Goal: Information Seeking & Learning: Learn about a topic

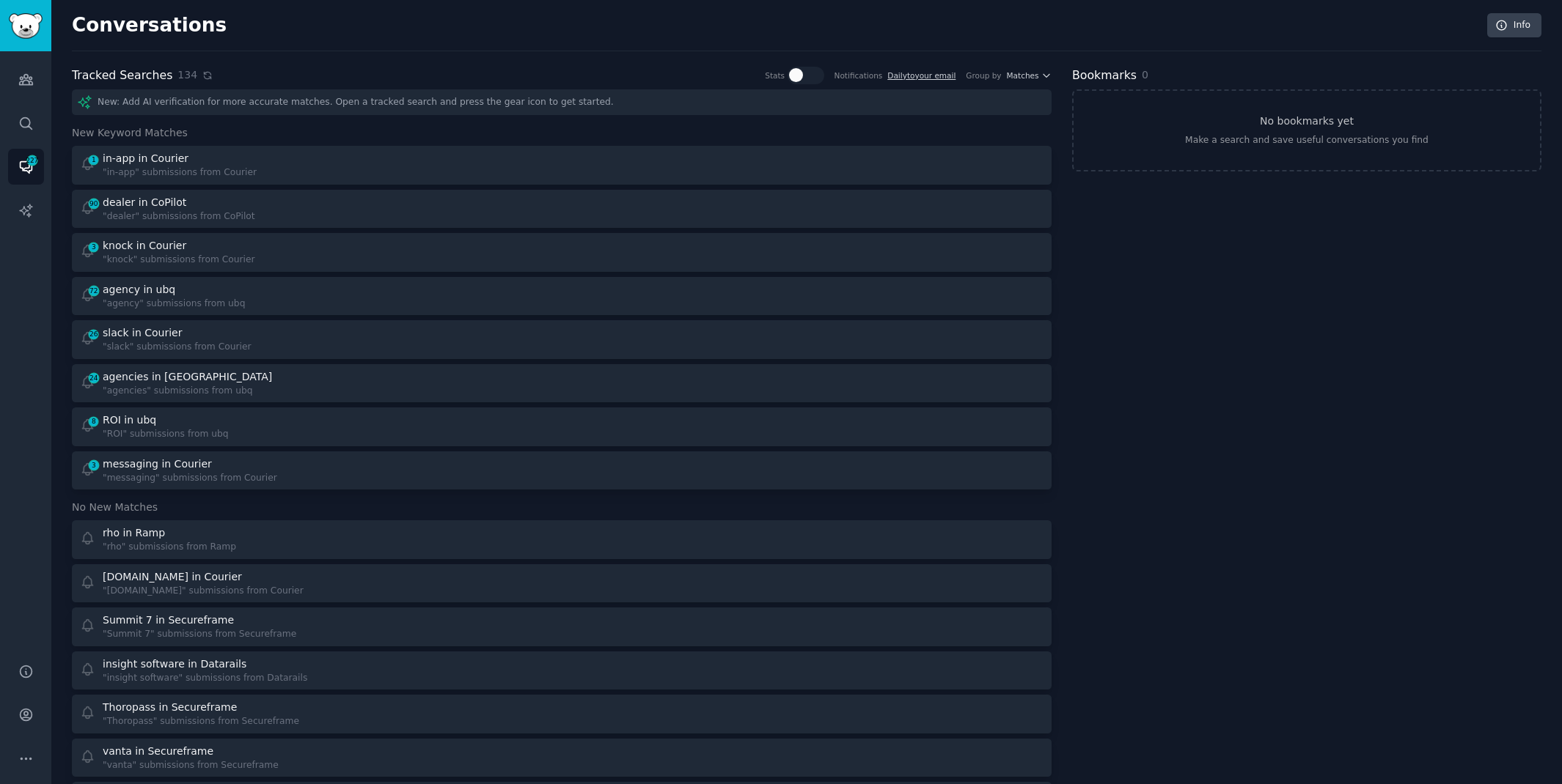
click at [202, 75] on icon at bounding box center [207, 75] width 11 height 11
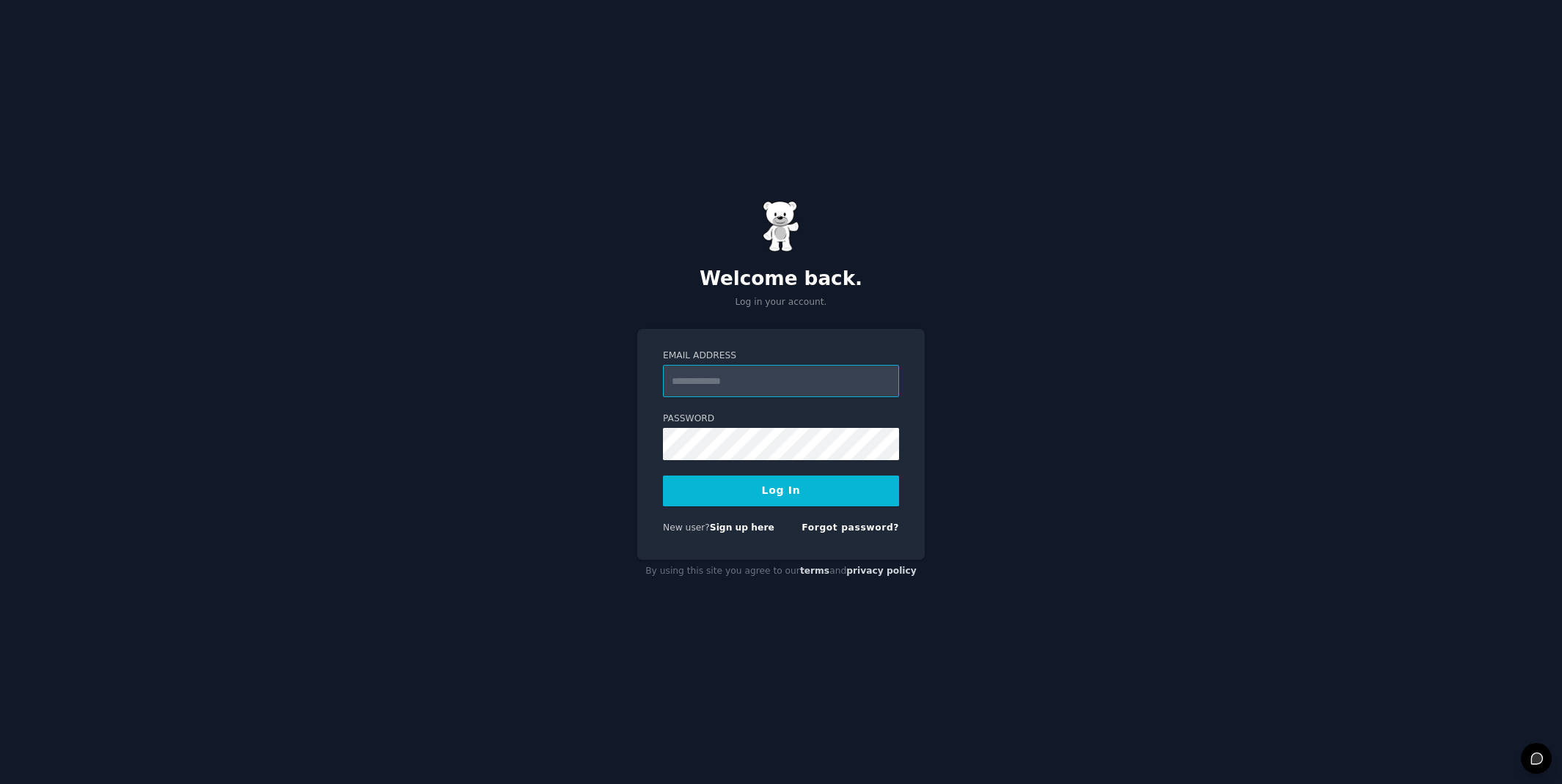
click at [786, 380] on input "Email Address" at bounding box center [781, 380] width 236 height 32
type input "**********"
click at [791, 497] on button "Log In" at bounding box center [781, 491] width 236 height 31
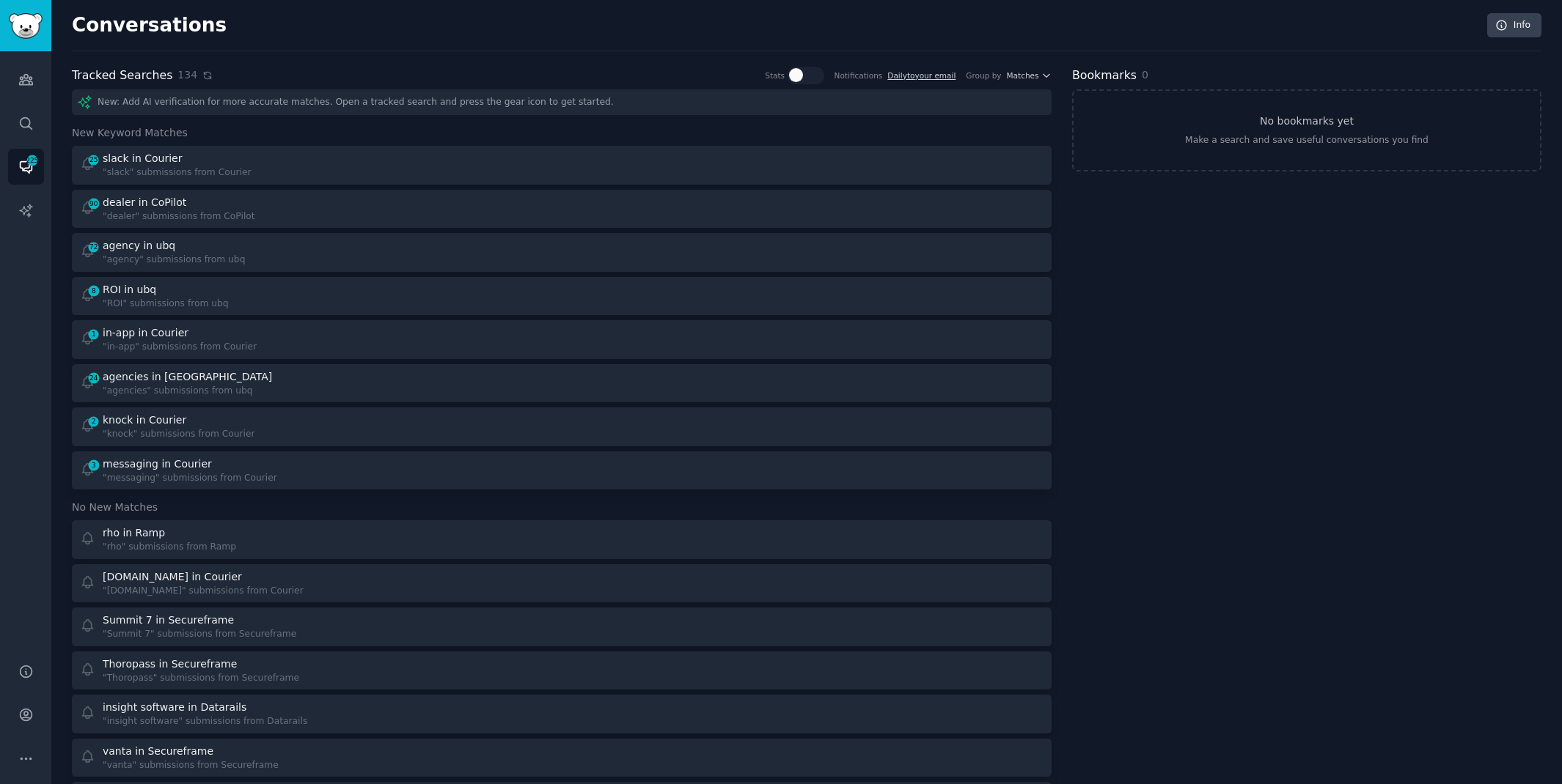
click at [202, 75] on icon at bounding box center [207, 75] width 11 height 11
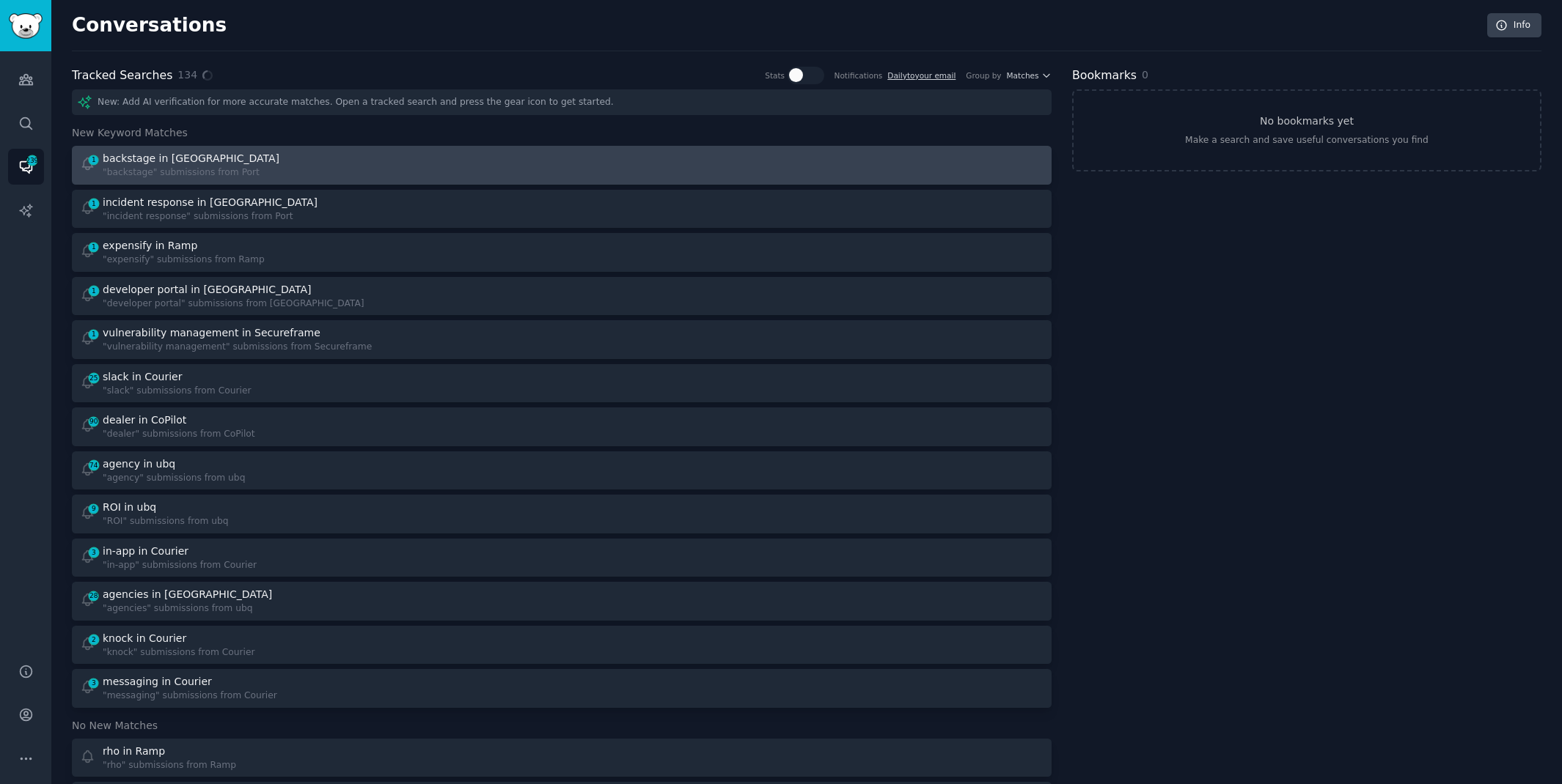
click at [330, 176] on div "1 backstage in Port "backstage" submissions from Port" at bounding box center [316, 166] width 472 height 29
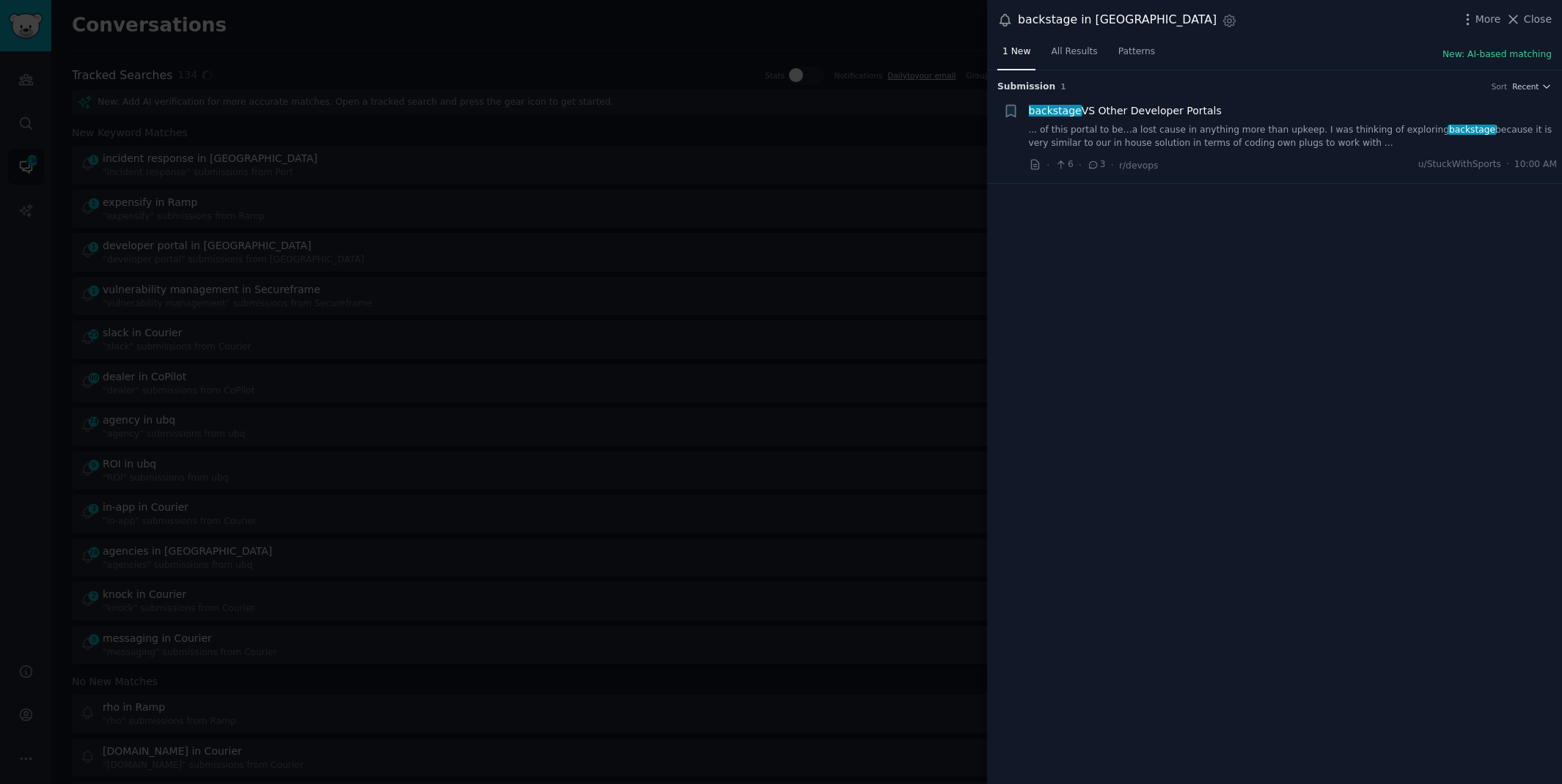
click at [1214, 127] on link "... of this portal to be…a lost cause in anything more than upkeep. I was think…" at bounding box center [1293, 137] width 529 height 26
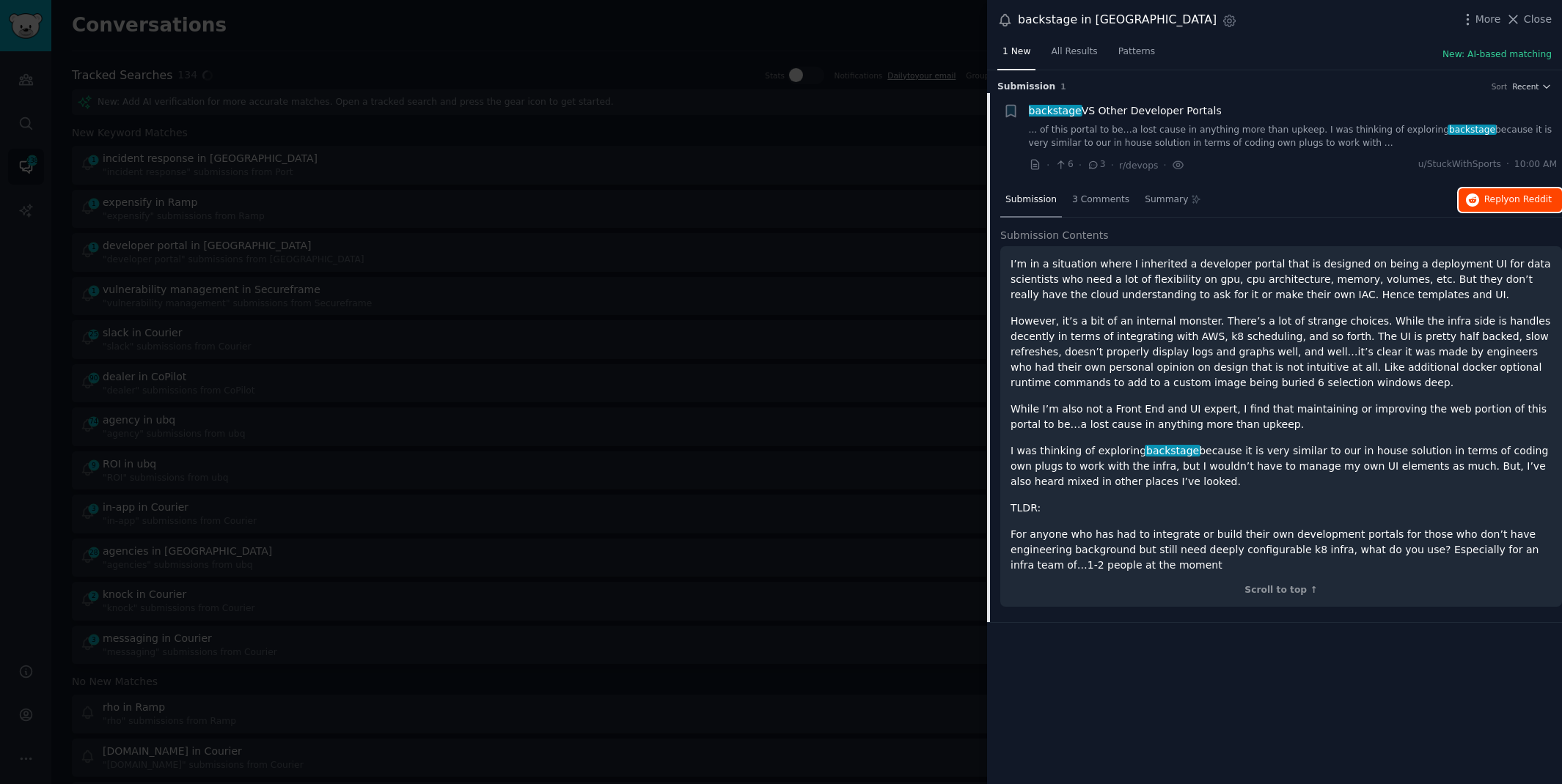
click at [1517, 195] on span "on Reddit" at bounding box center [1530, 199] width 42 height 11
click at [857, 29] on div at bounding box center [781, 392] width 1562 height 784
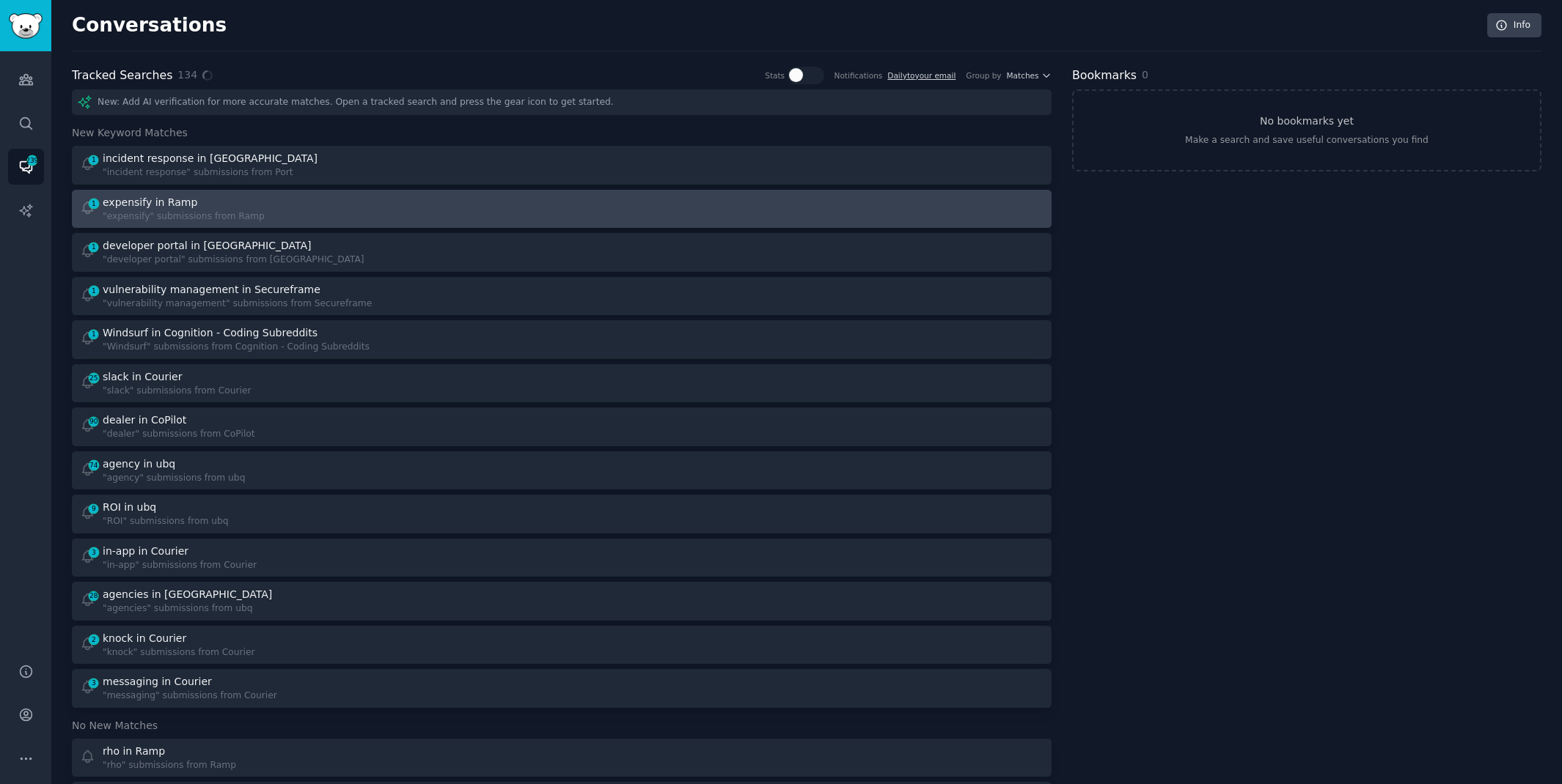
click at [513, 213] on div "1 expensify in Ramp "expensify" submissions from Ramp" at bounding box center [316, 209] width 472 height 29
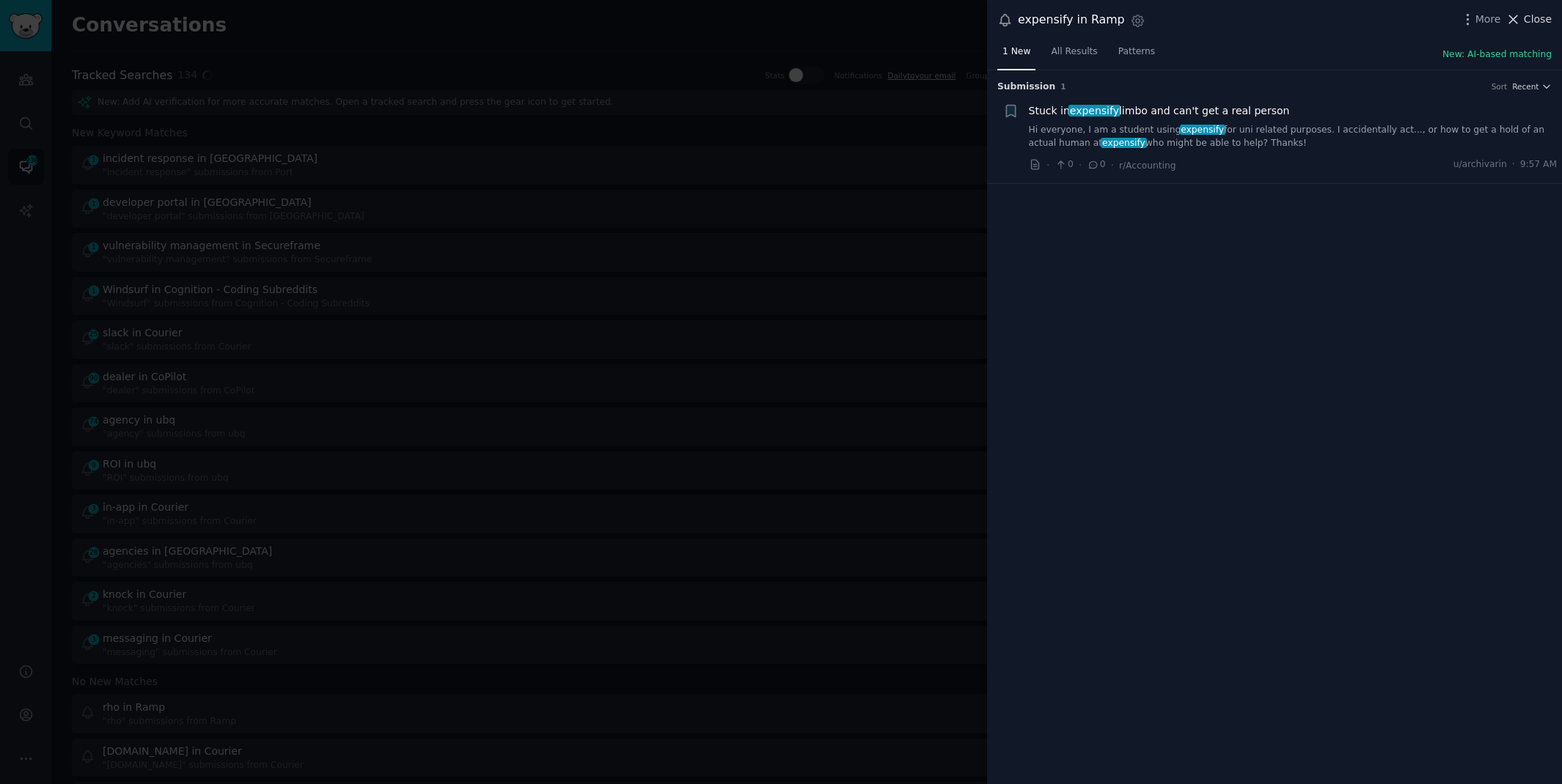
click at [1535, 15] on span "Close" at bounding box center [1538, 19] width 28 height 15
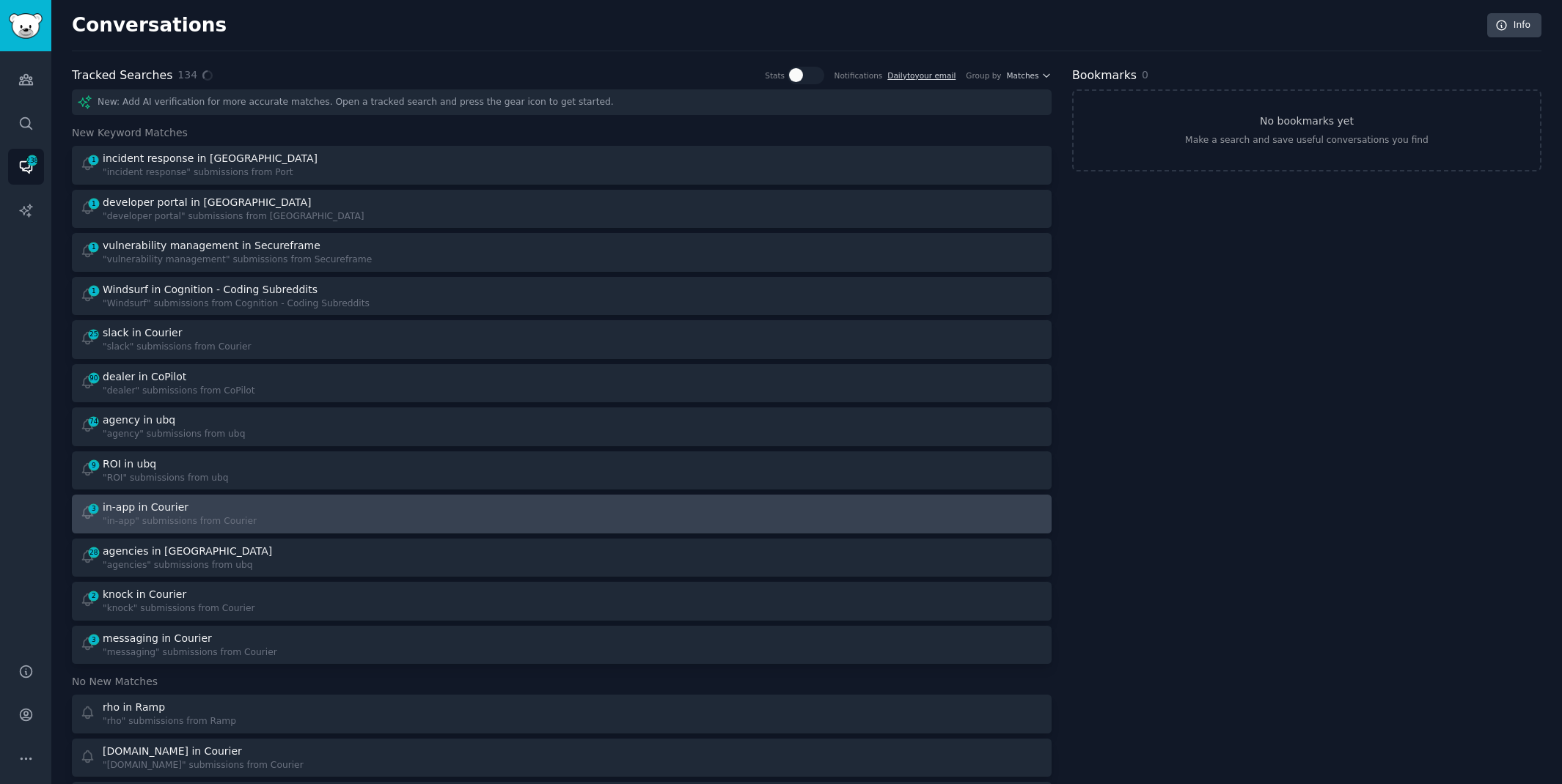
click at [462, 525] on div "3 in-app in Courier "in-app" submissions from Courier" at bounding box center [316, 514] width 472 height 29
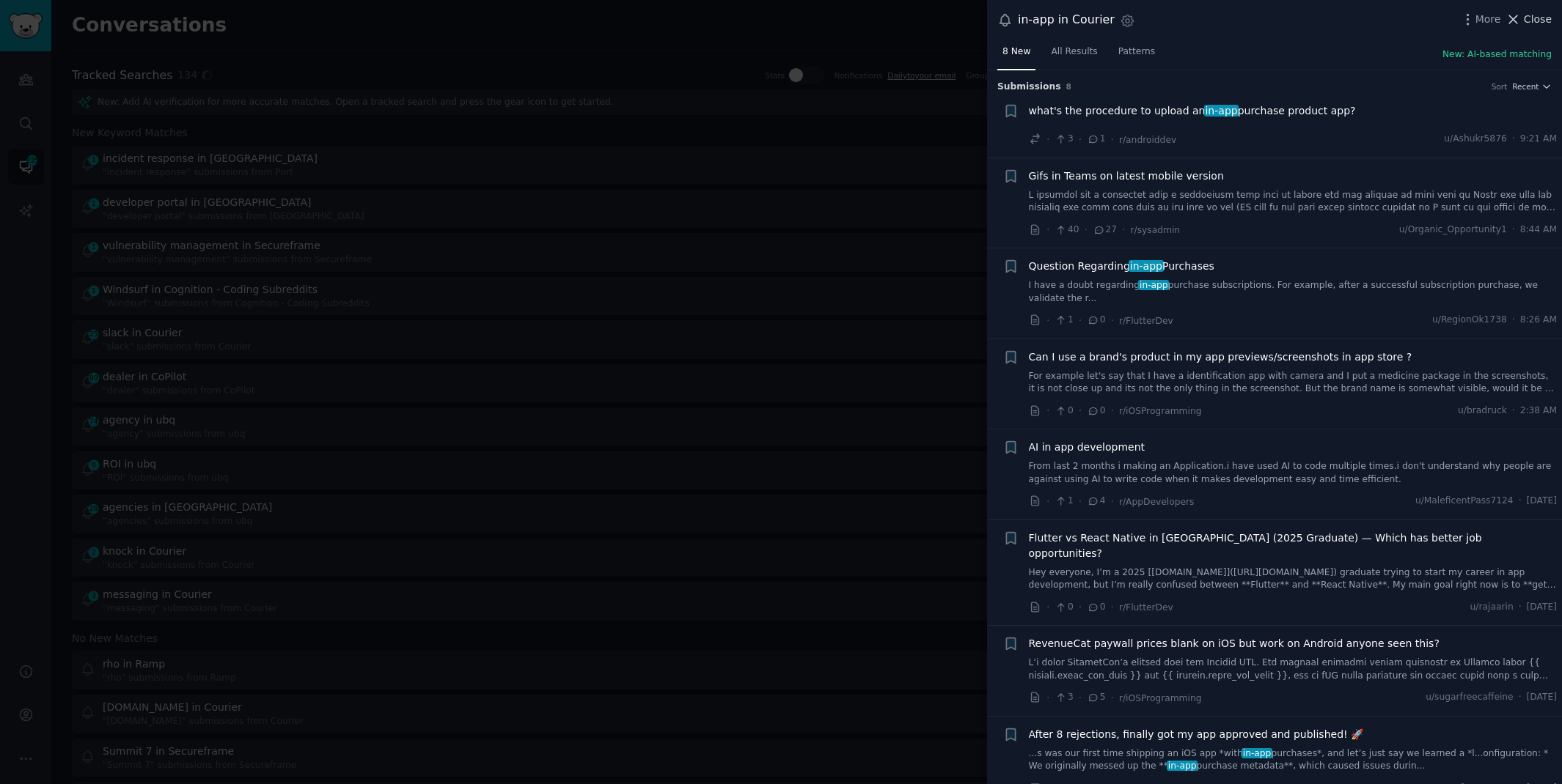
click at [1528, 17] on span "Close" at bounding box center [1538, 19] width 28 height 15
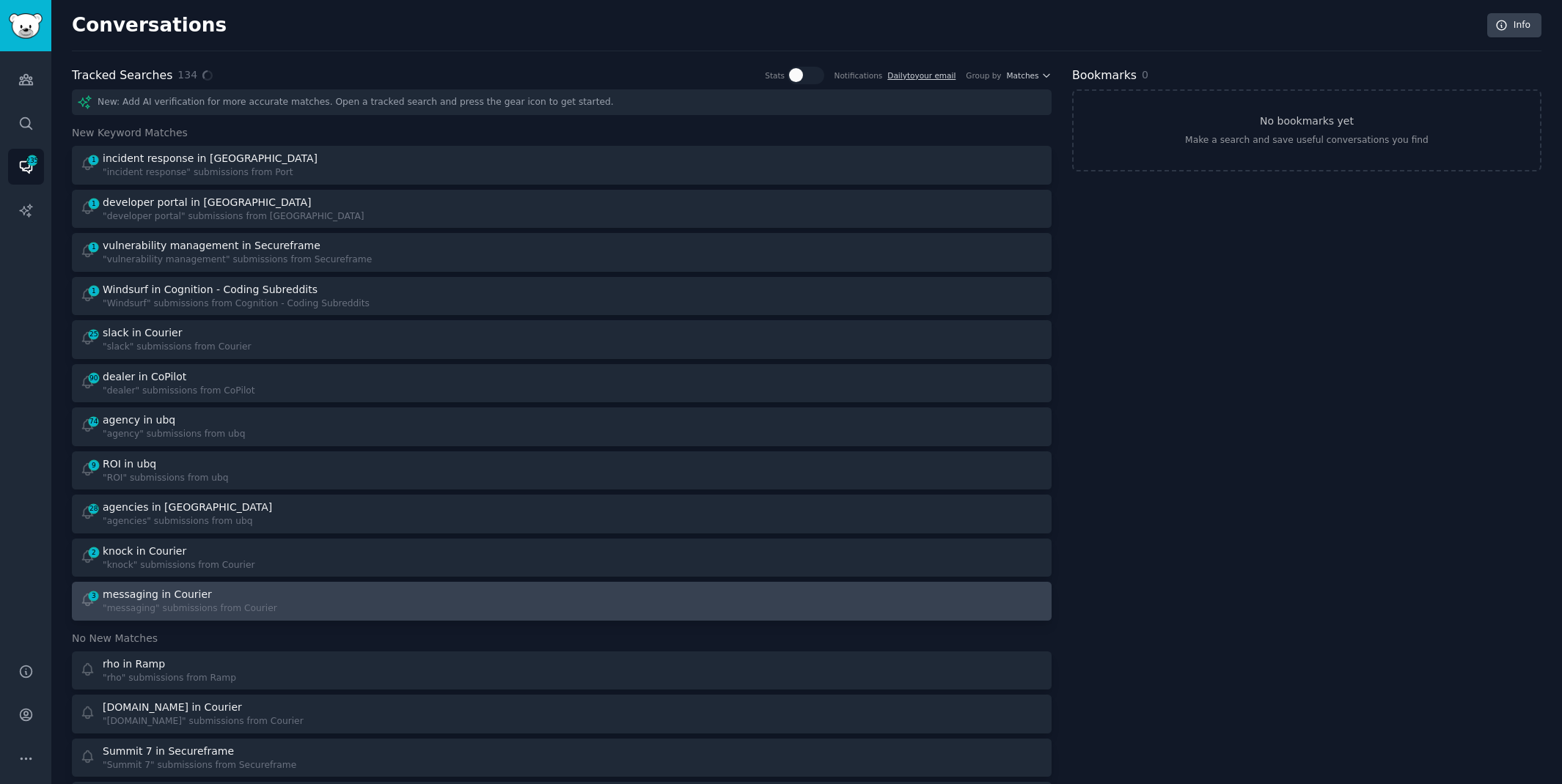
click at [551, 583] on link "3 messaging in Courier "messaging" submissions from Courier" at bounding box center [562, 601] width 980 height 39
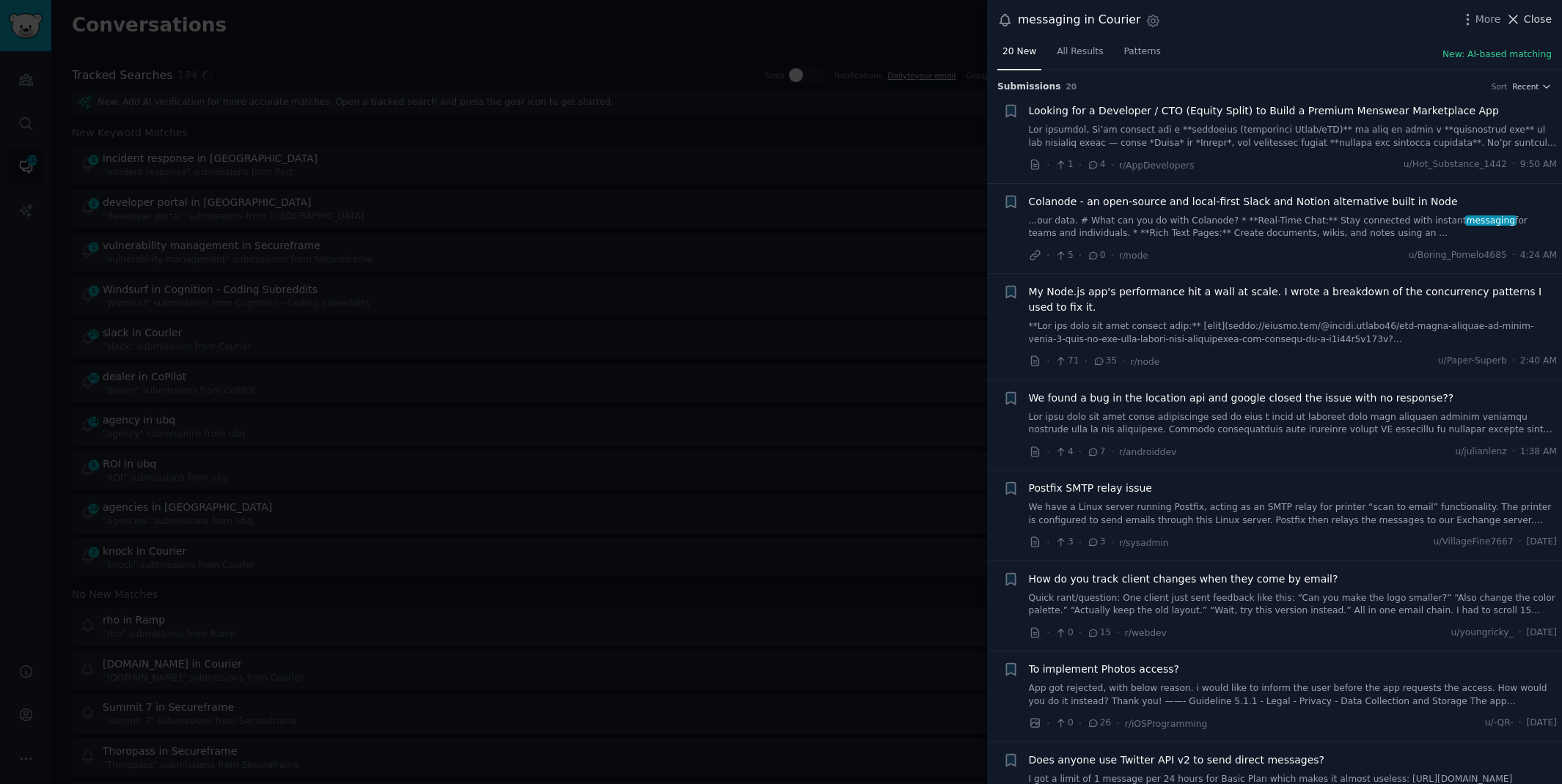
click at [1535, 17] on span "Close" at bounding box center [1538, 19] width 28 height 15
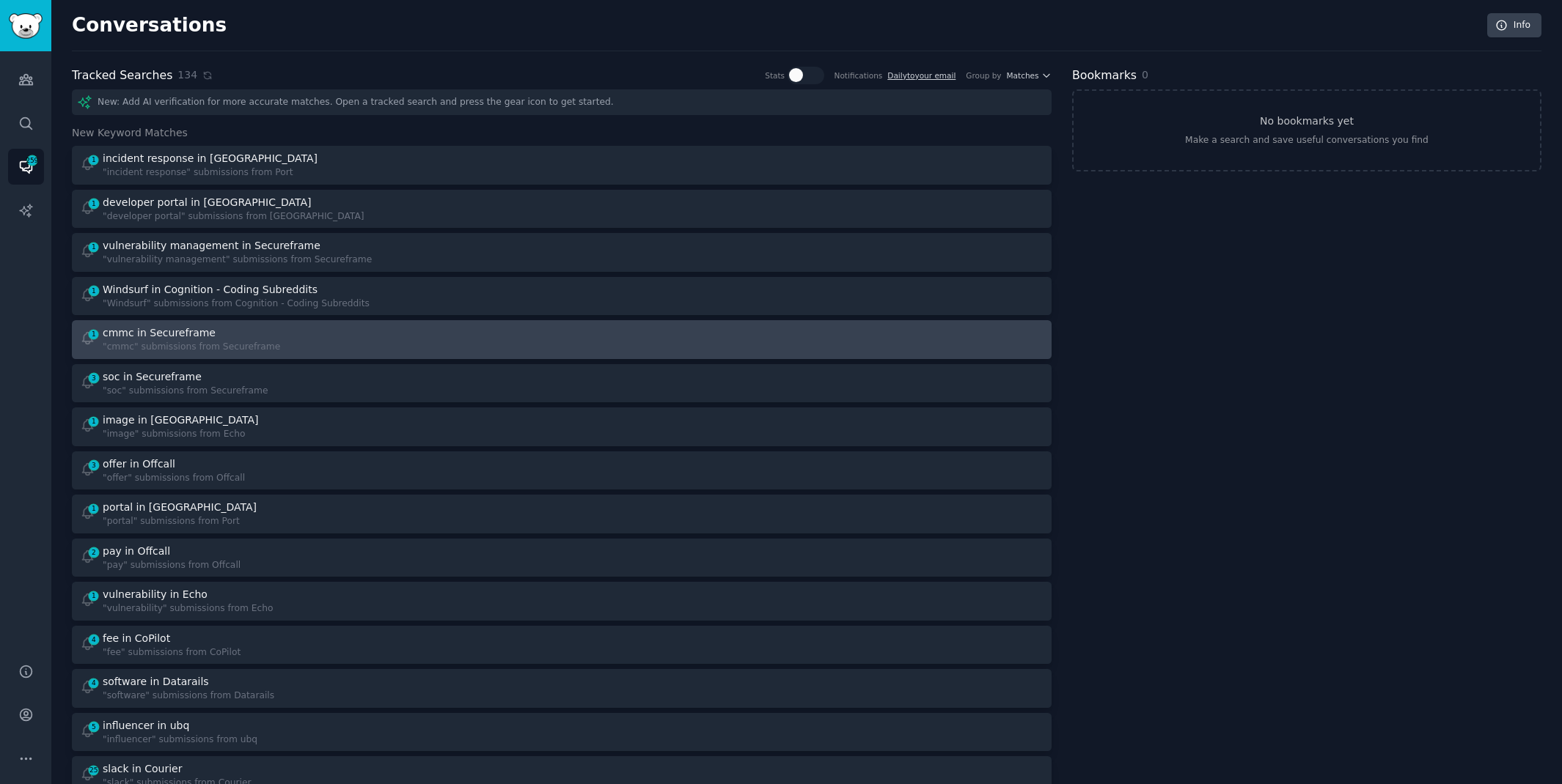
click at [339, 347] on div "1 cmmc in Secureframe "cmmc" submissions from Secureframe" at bounding box center [316, 340] width 472 height 29
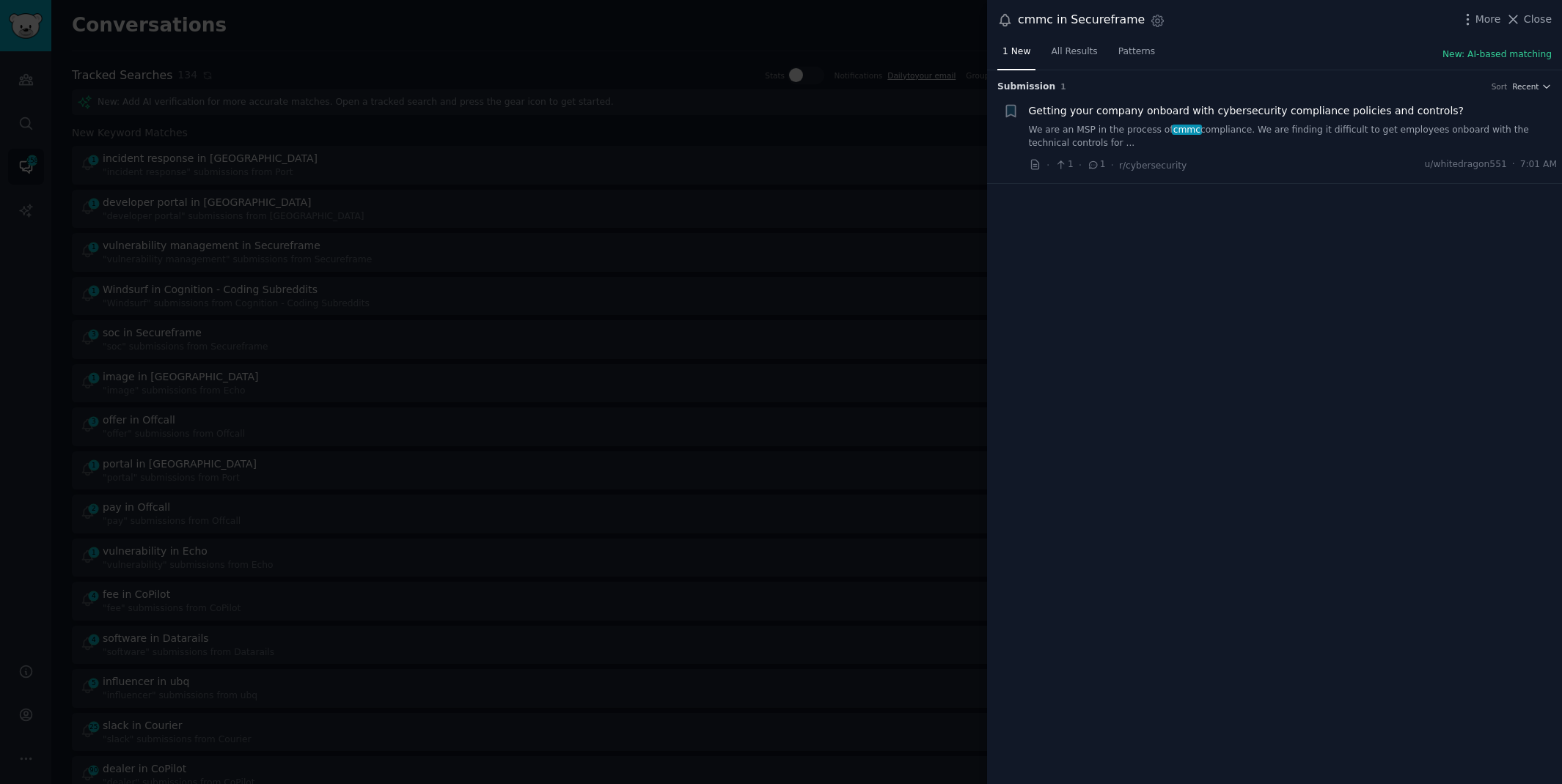
click at [1300, 124] on link "We are an MSP in the process of cmmc compliance. We are finding it difficult to…" at bounding box center [1293, 137] width 529 height 26
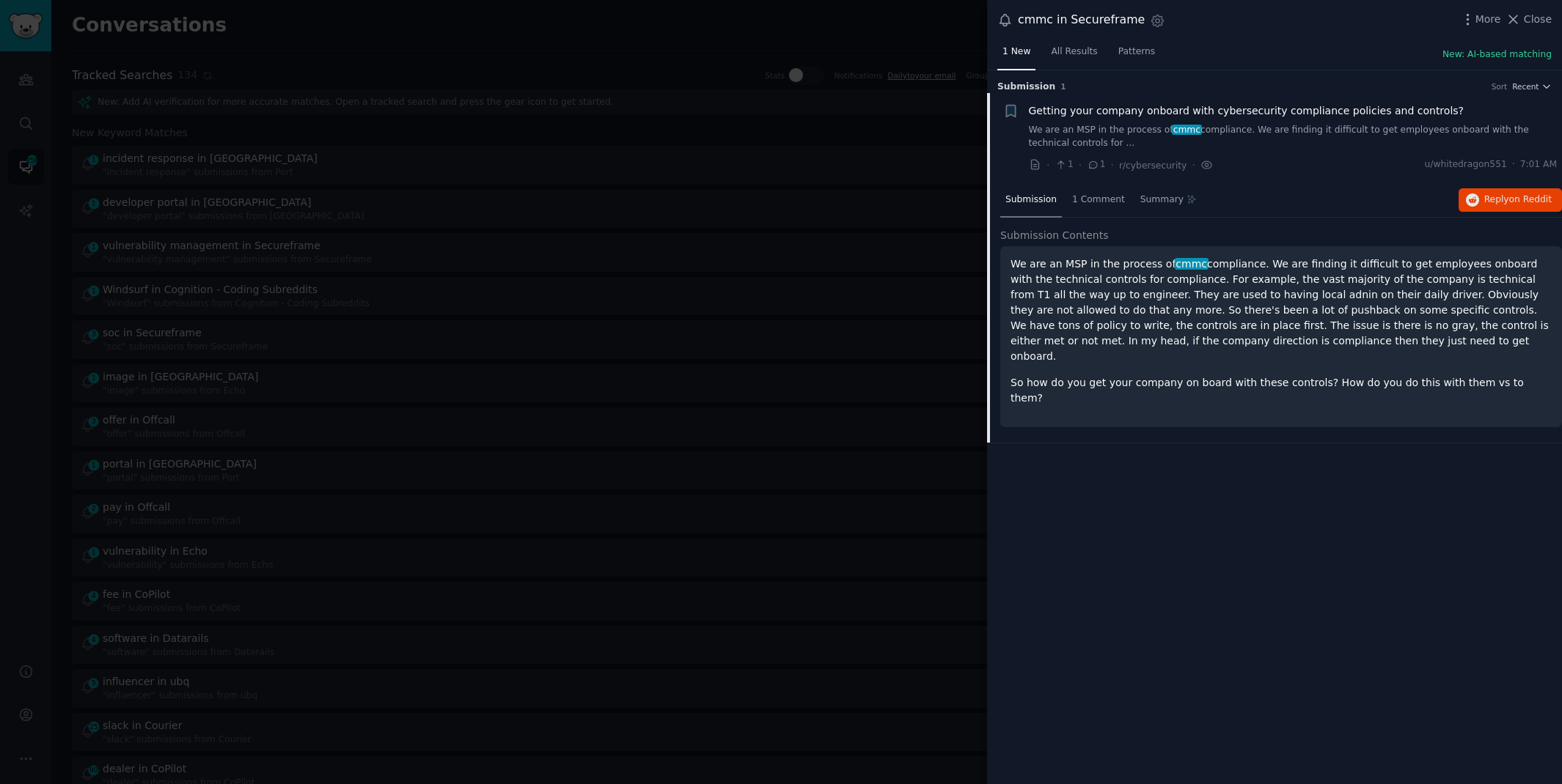
click at [685, 21] on div at bounding box center [781, 392] width 1562 height 784
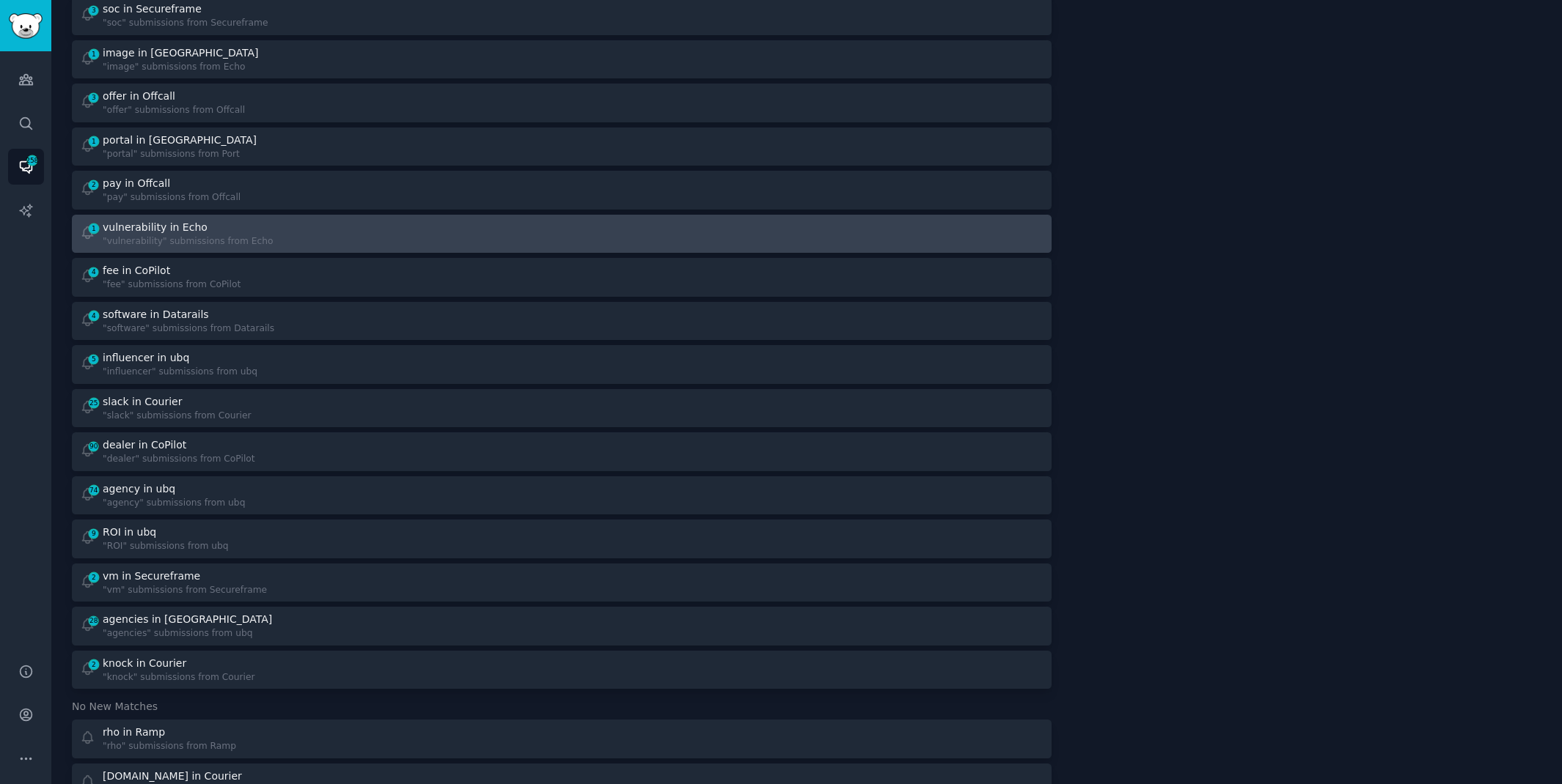
scroll to position [336, 0]
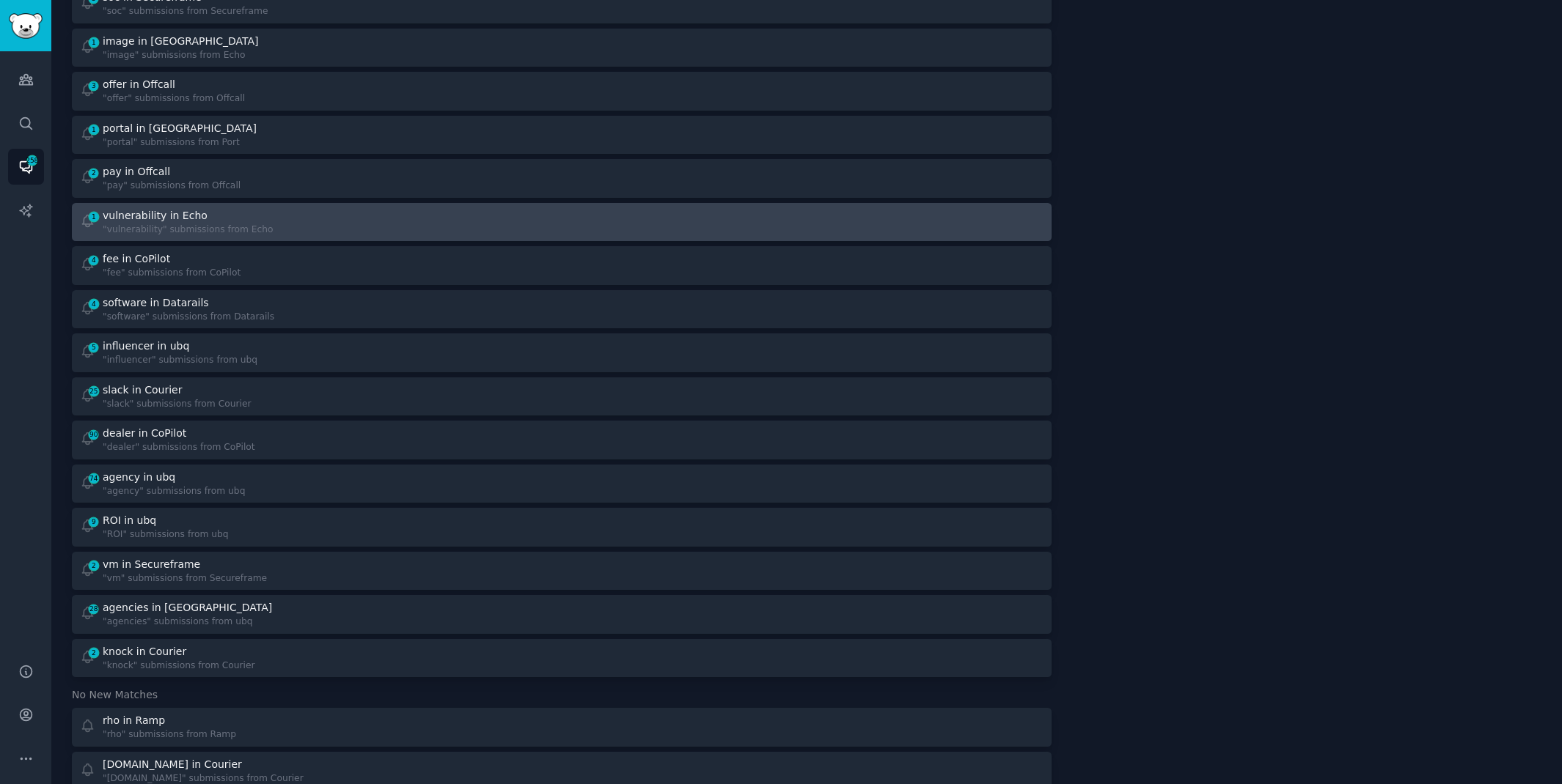
click at [234, 566] on div "vm in Secureframe" at bounding box center [185, 564] width 164 height 15
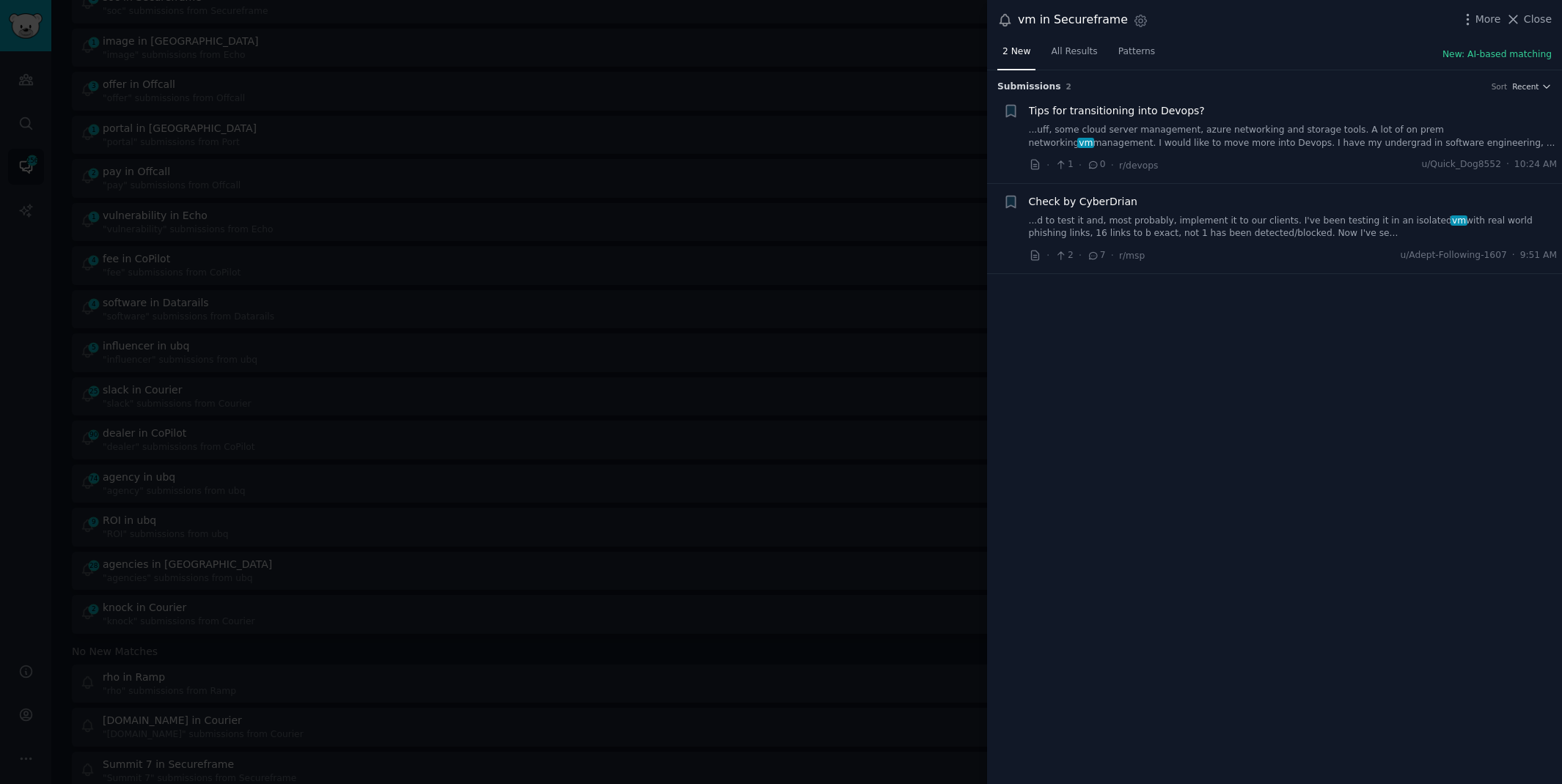
click at [404, 39] on div at bounding box center [781, 392] width 1562 height 784
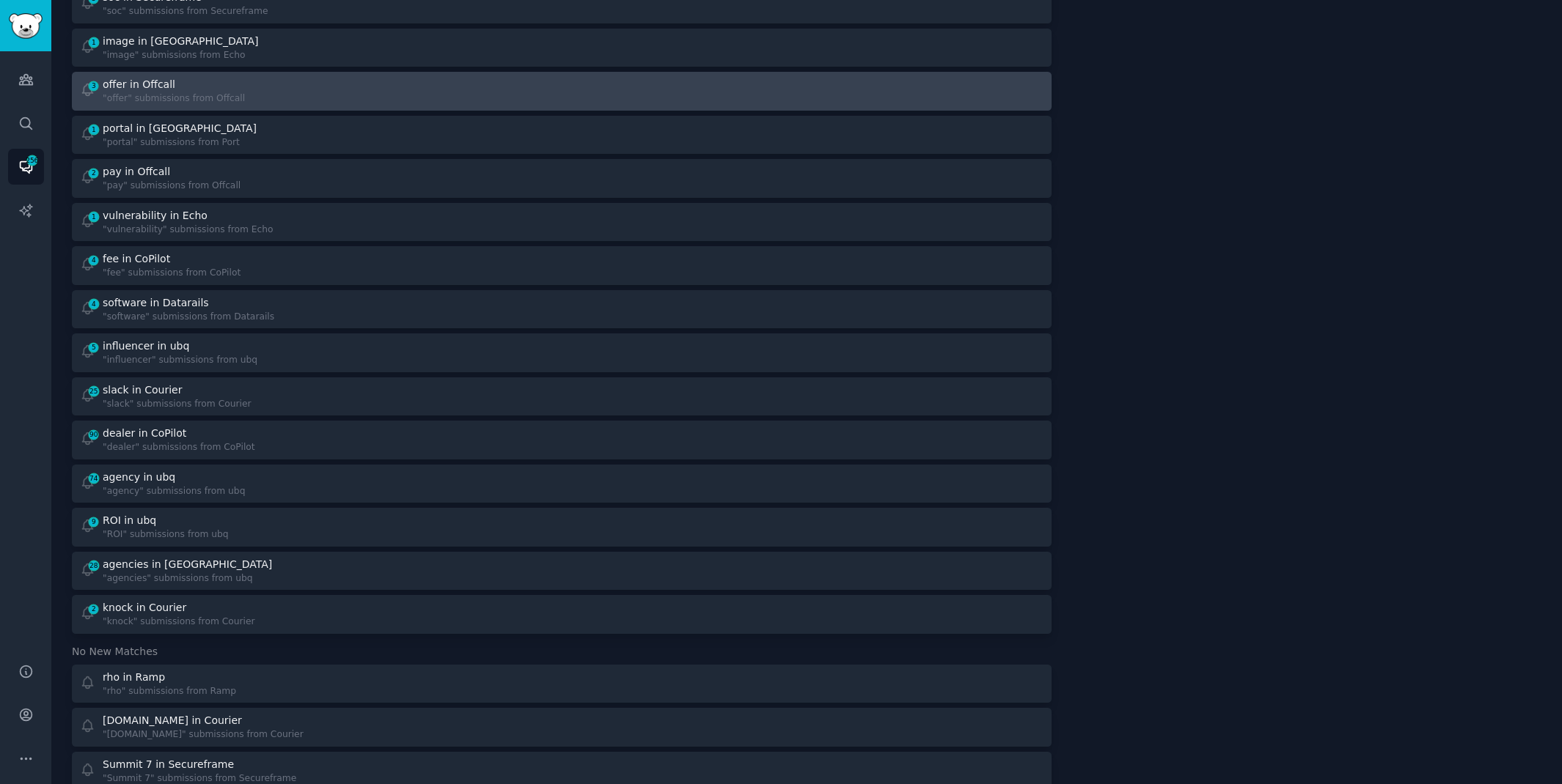
click at [384, 90] on div "3 offer in Offcall "offer" submissions from Offcall" at bounding box center [316, 91] width 472 height 29
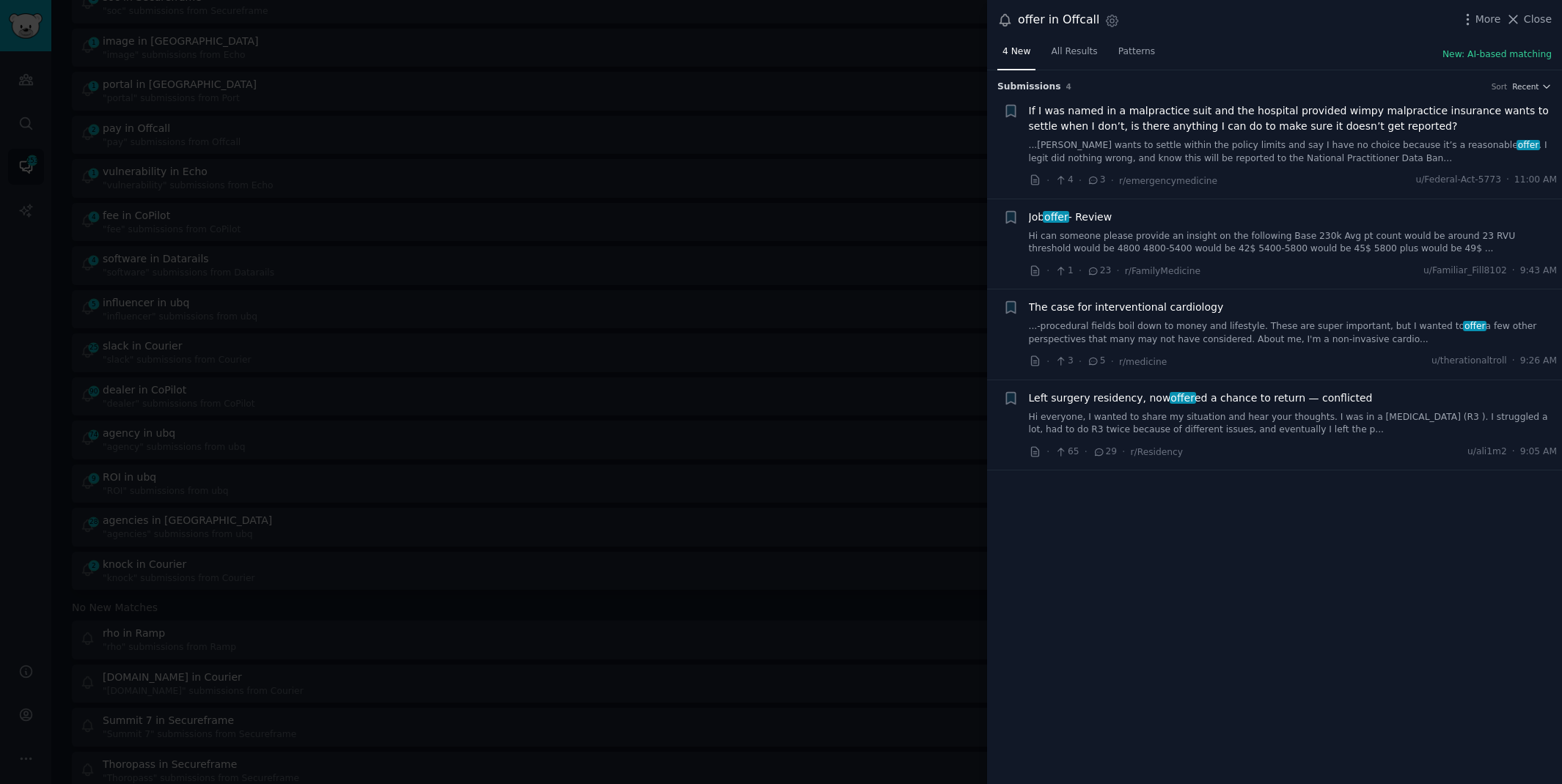
click at [655, 39] on div at bounding box center [781, 392] width 1562 height 784
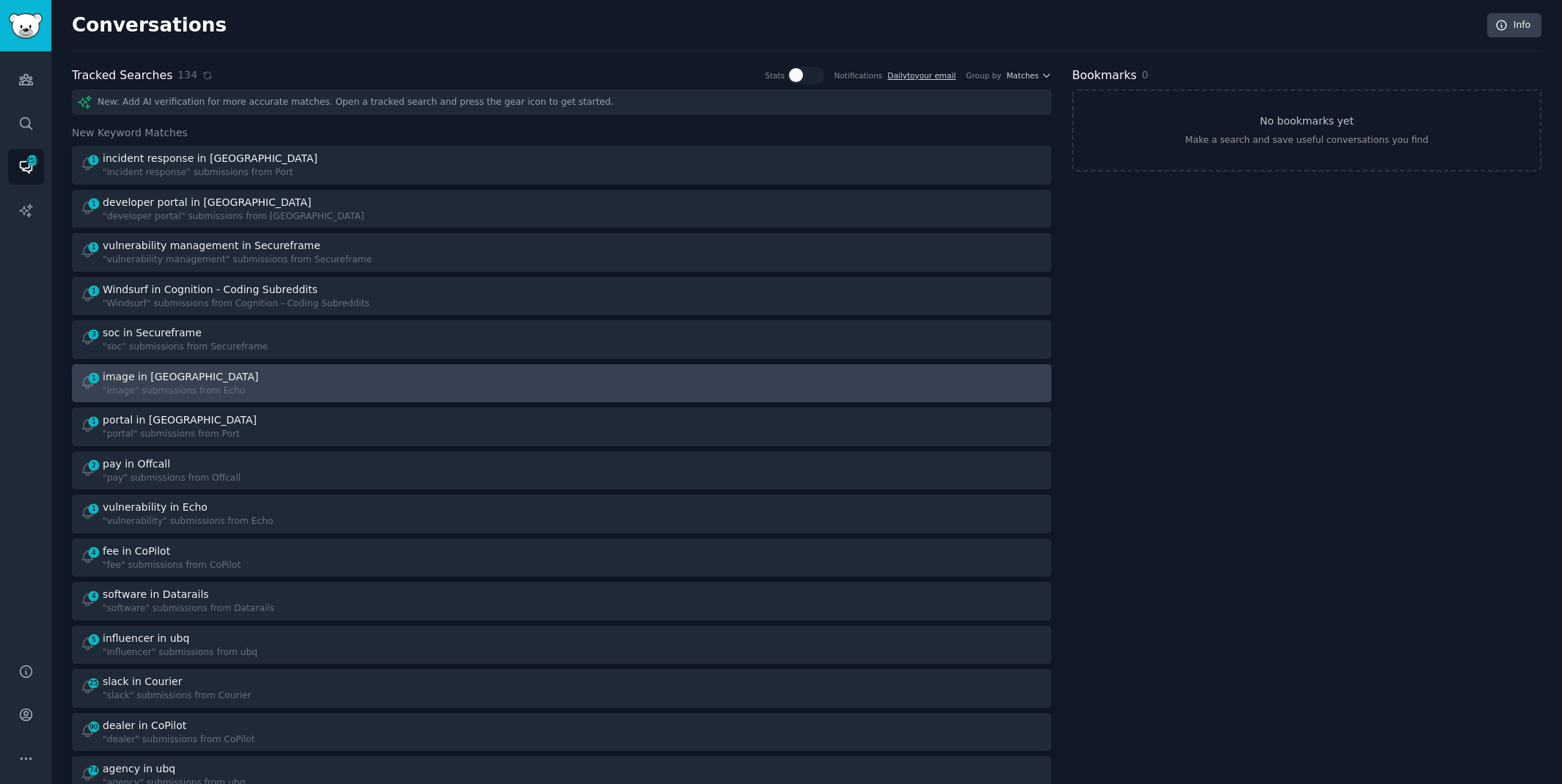
click at [355, 387] on div "1 image in Echo "image" submissions from Echo" at bounding box center [316, 384] width 472 height 29
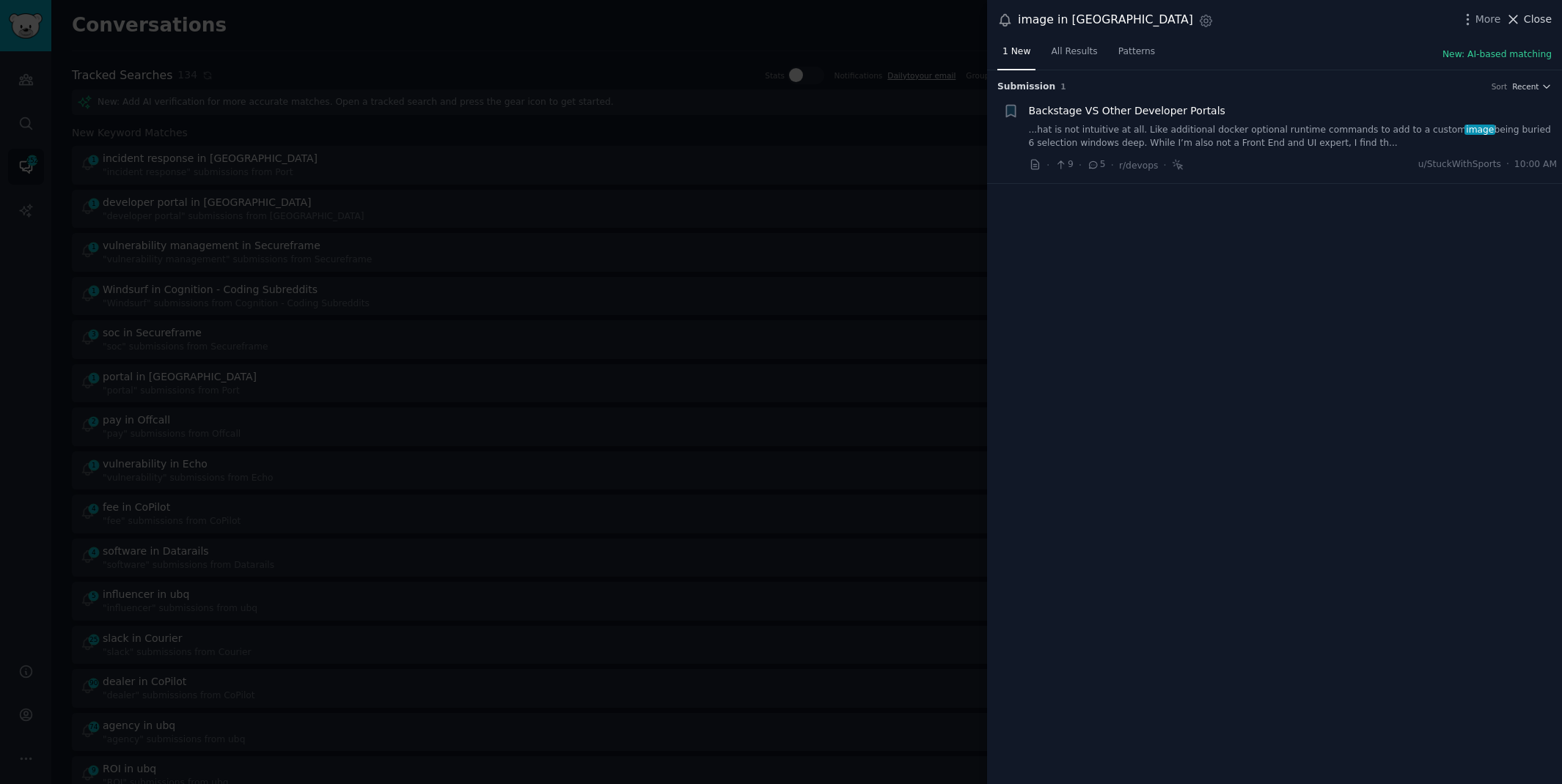
click at [1525, 19] on span "Close" at bounding box center [1538, 19] width 28 height 15
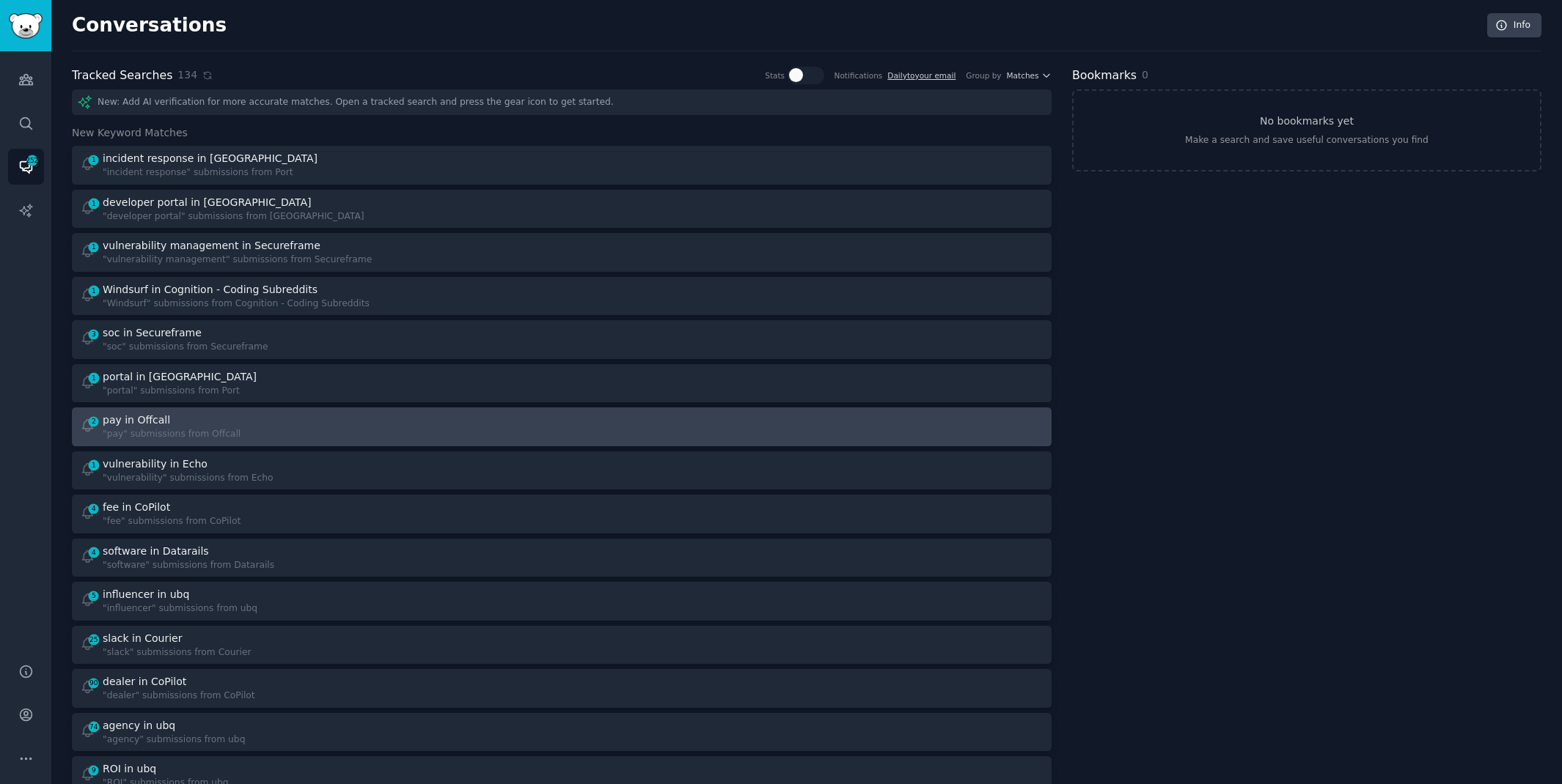
click at [285, 434] on div "2 pay in Offcall "pay" submissions from Offcall" at bounding box center [316, 428] width 472 height 29
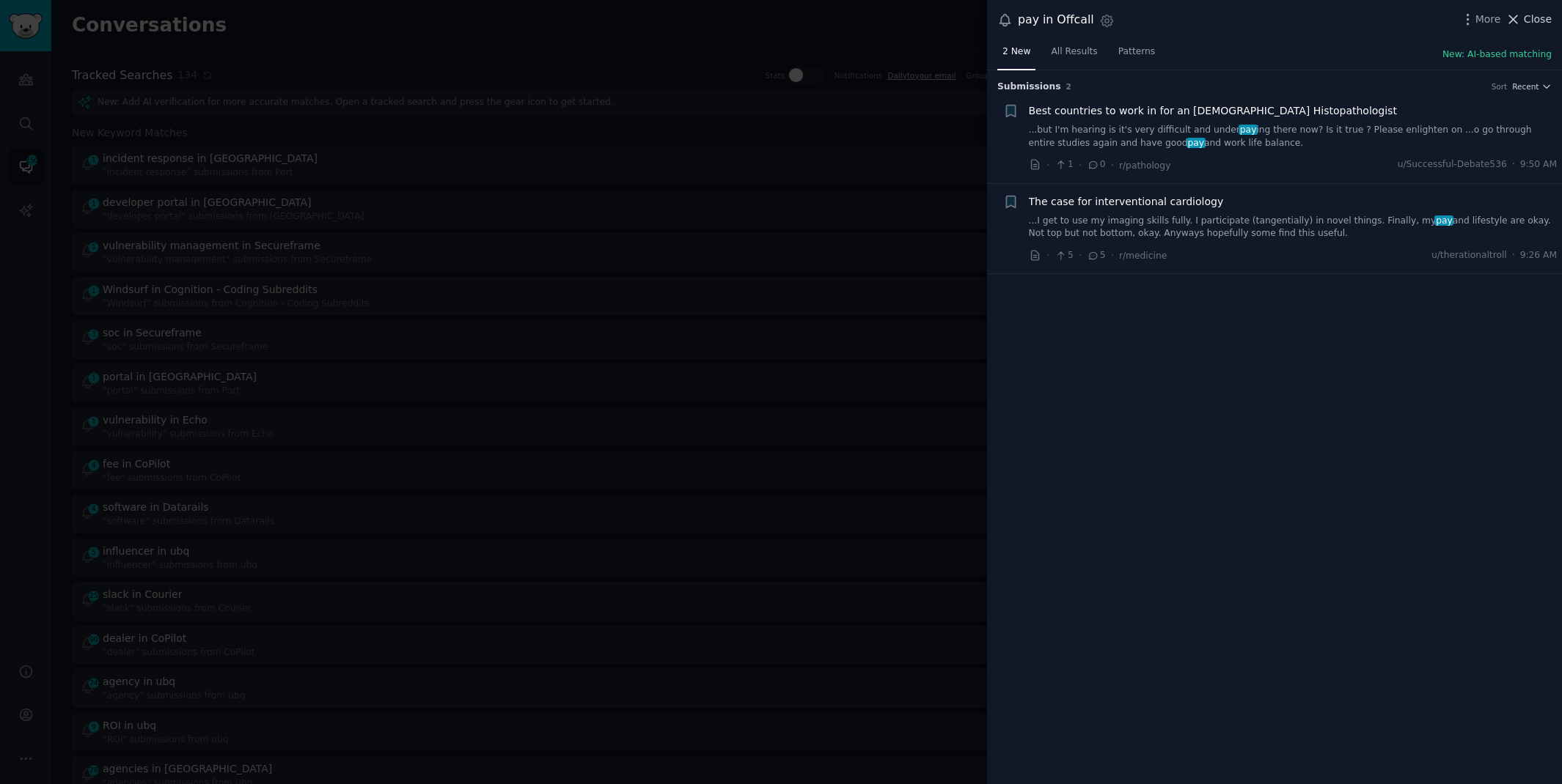
click at [1545, 20] on span "Close" at bounding box center [1538, 19] width 28 height 15
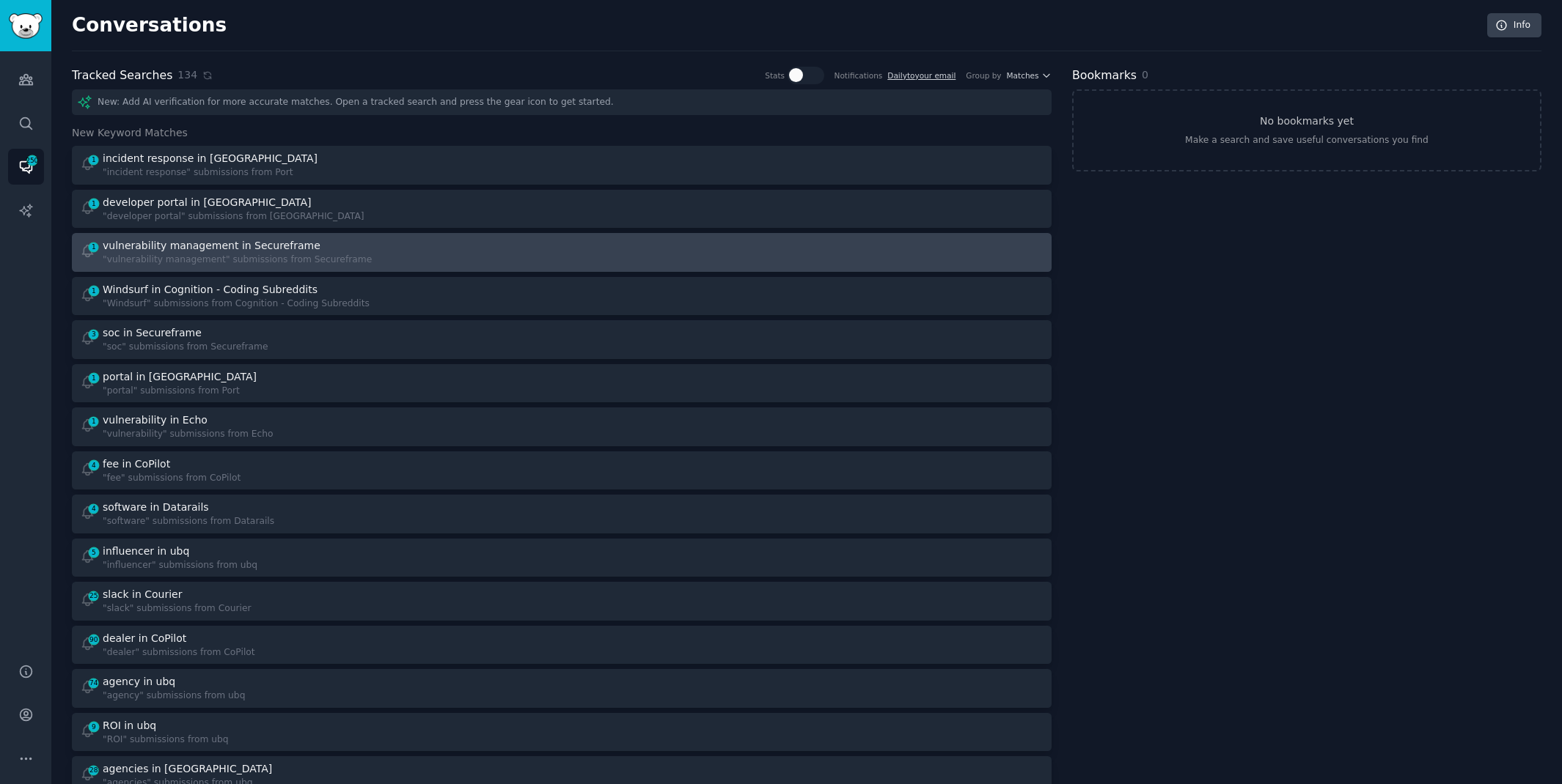
click at [353, 256] on div ""vulnerability management" submissions from Secureframe" at bounding box center [237, 260] width 269 height 13
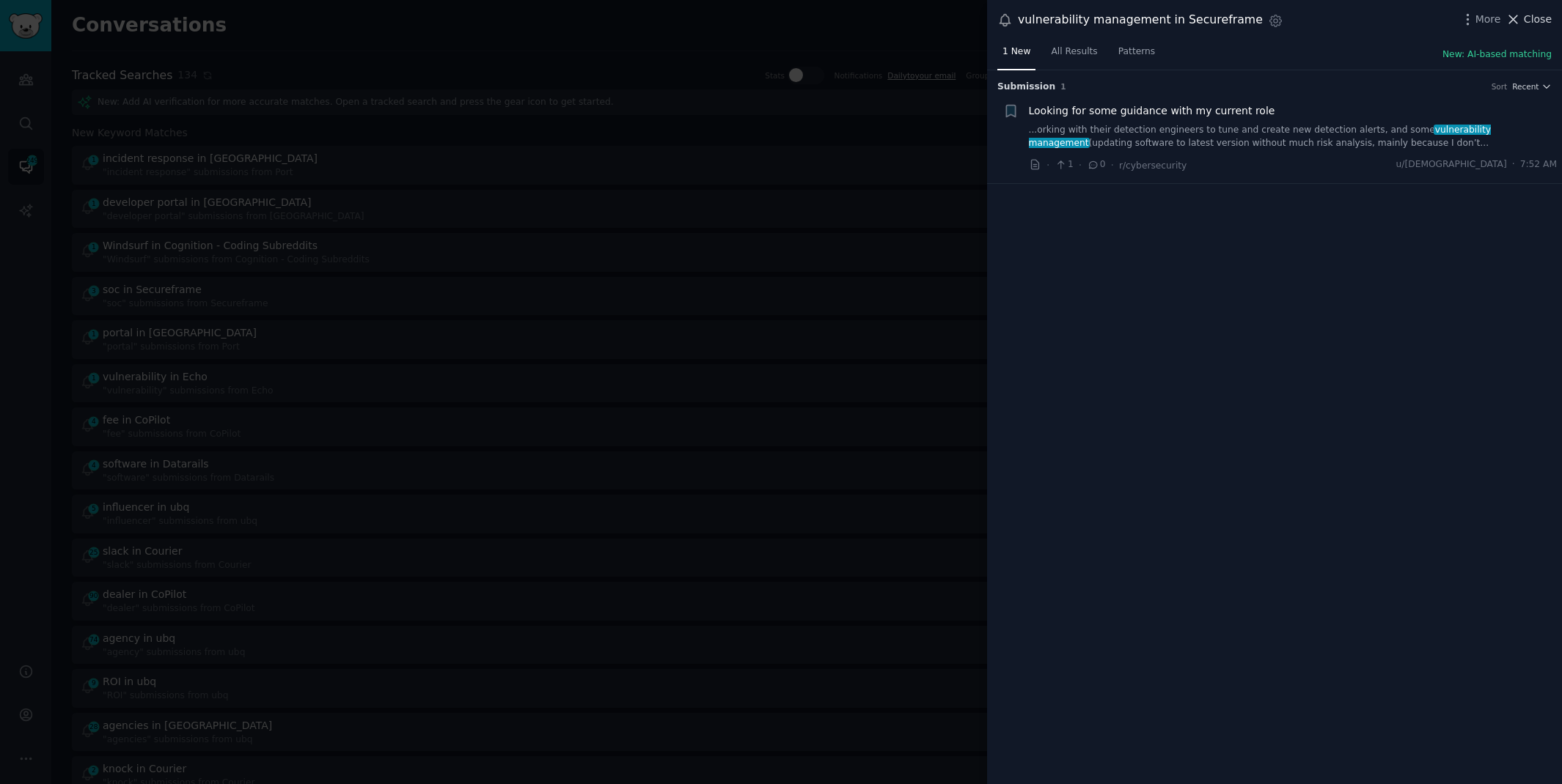
click at [1545, 17] on span "Close" at bounding box center [1538, 19] width 28 height 15
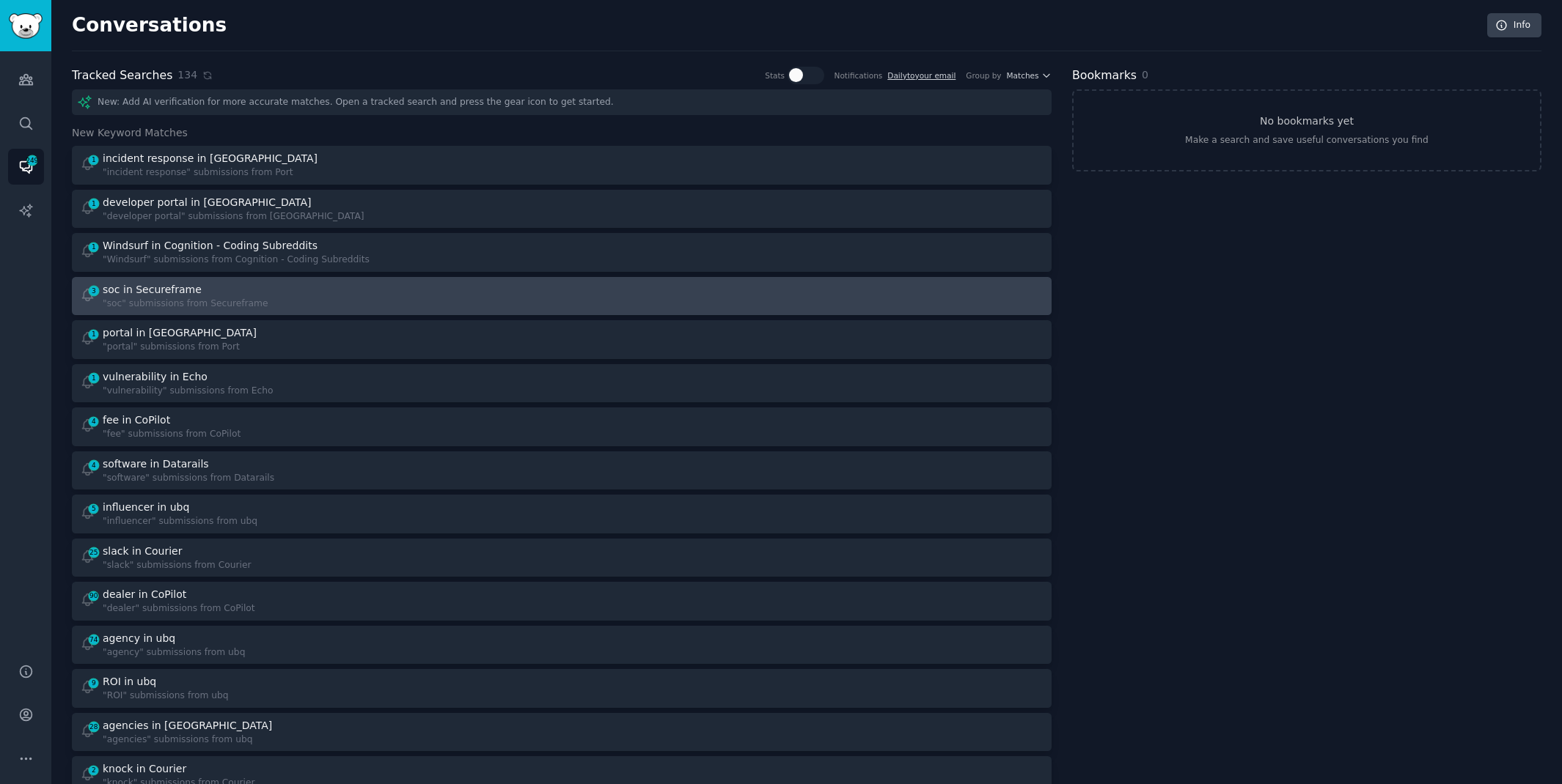
click at [472, 298] on div "3 soc in Secureframe "soc" submissions from Secureframe" at bounding box center [316, 297] width 472 height 29
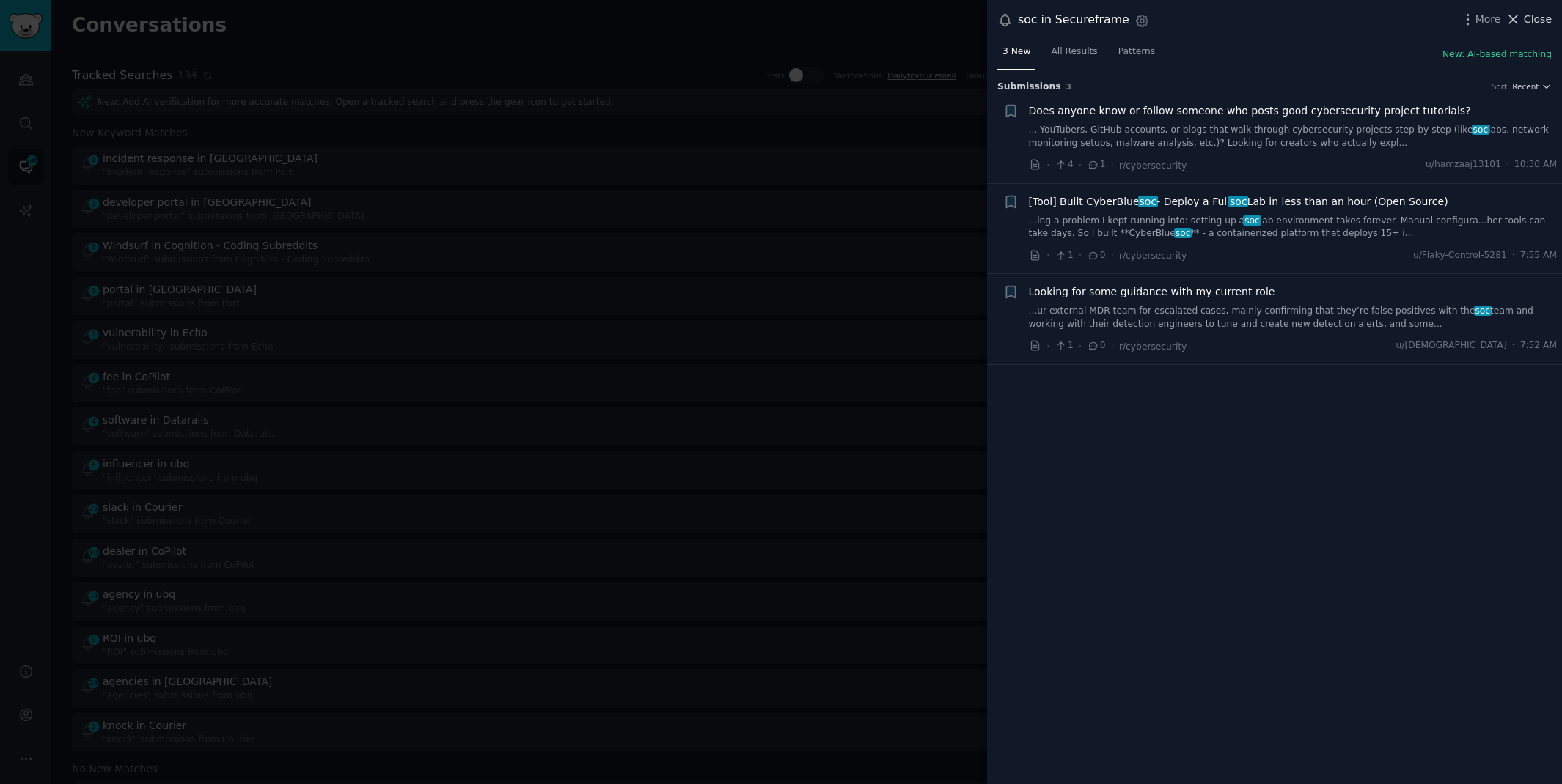
click at [1534, 25] on span "Close" at bounding box center [1538, 19] width 28 height 15
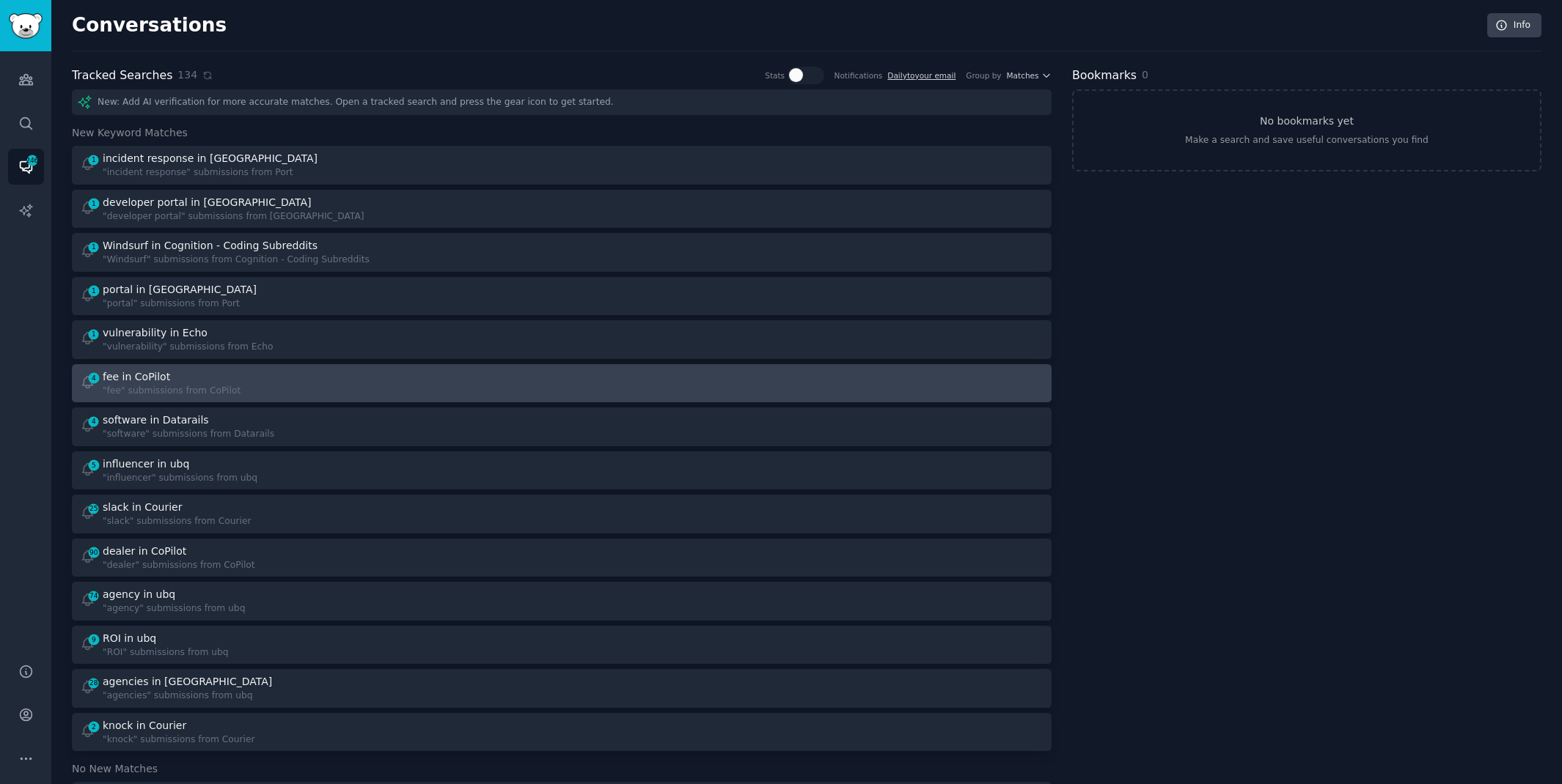
click at [321, 394] on div "4 fee in CoPilot "fee" submissions from CoPilot" at bounding box center [316, 384] width 472 height 29
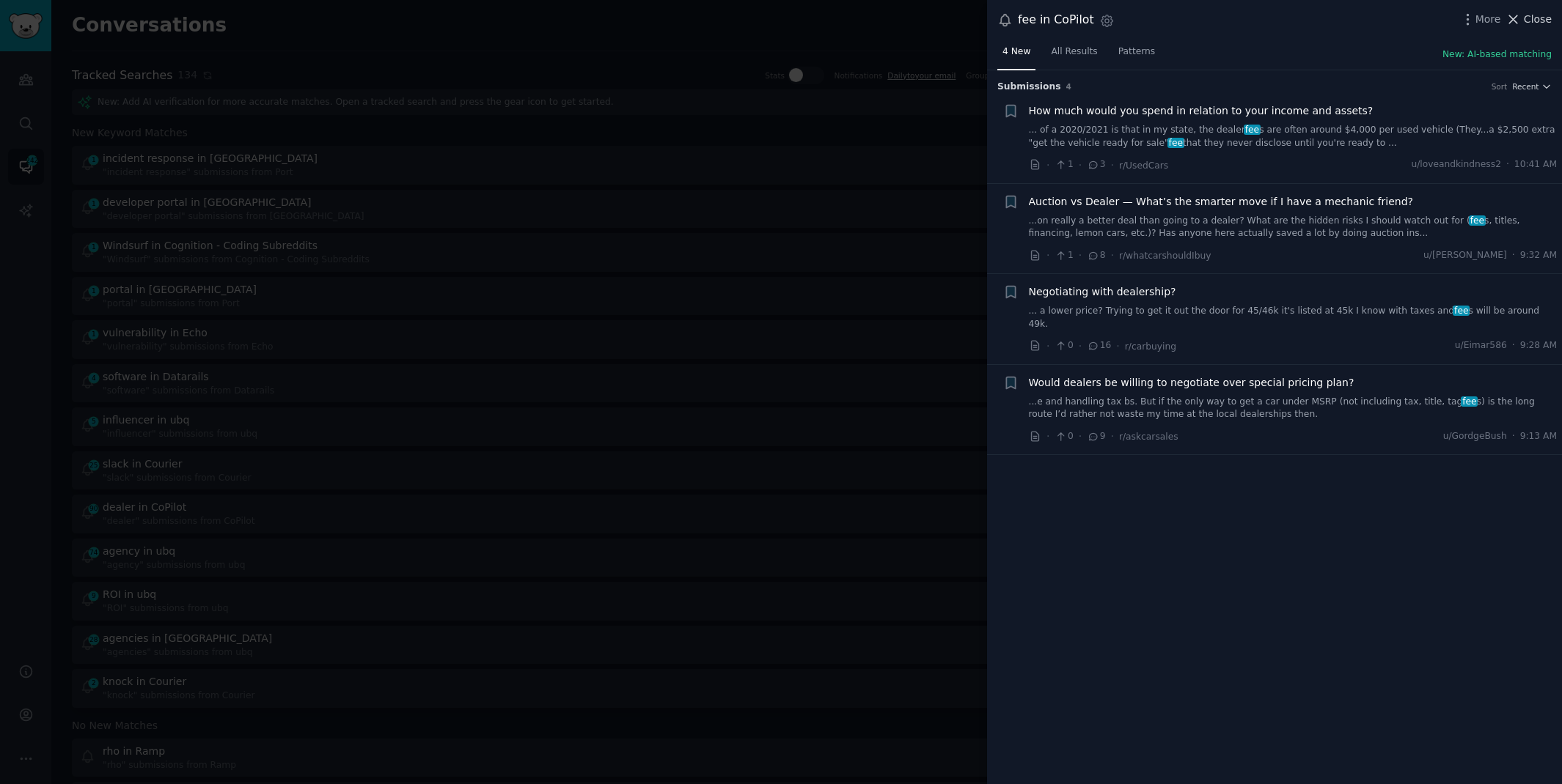
click at [1540, 23] on span "Close" at bounding box center [1538, 19] width 28 height 15
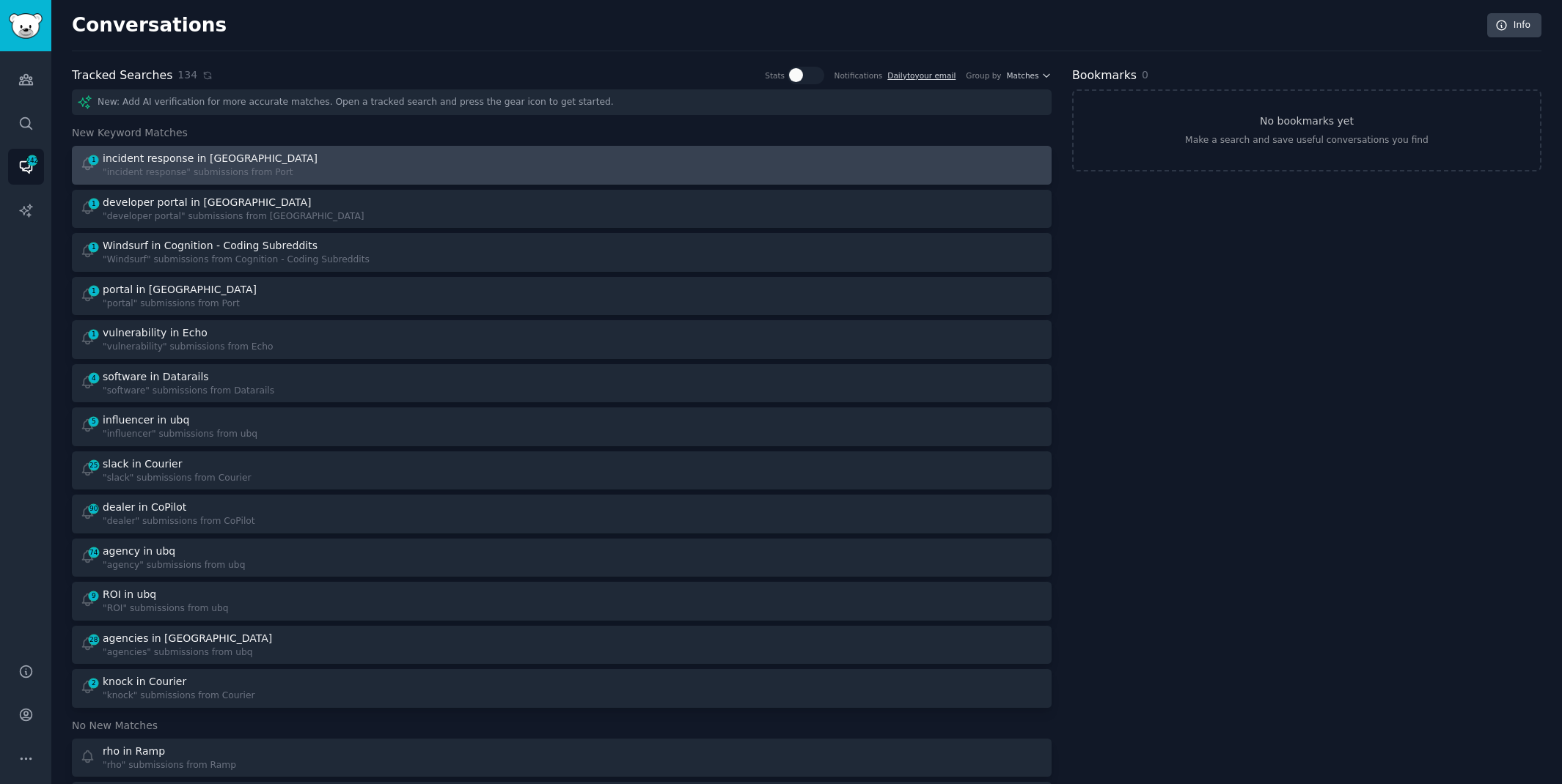
click at [450, 176] on div "1 incident response in Port "incident response" submissions from Port" at bounding box center [316, 166] width 472 height 29
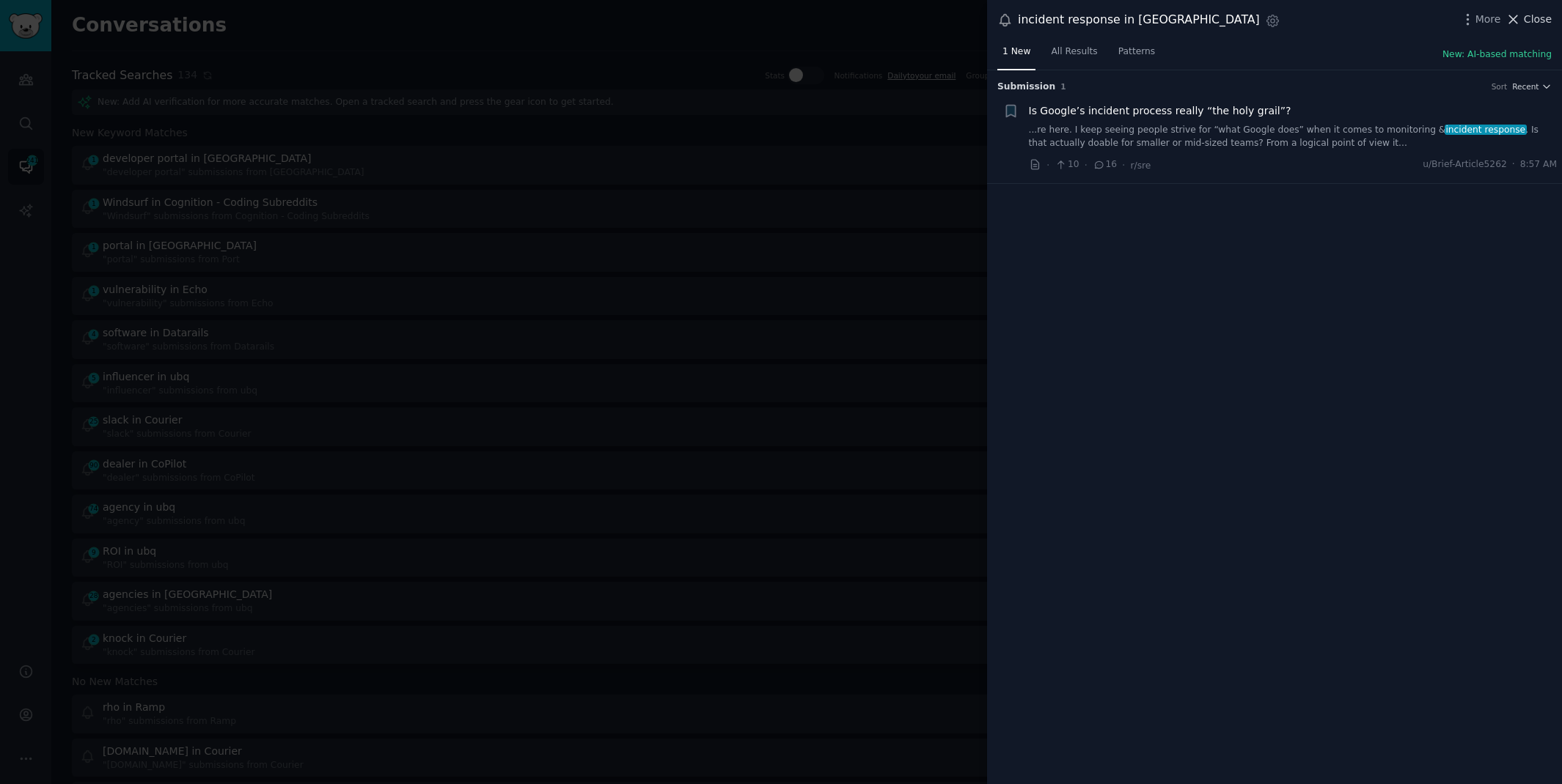
click at [1543, 13] on span "Close" at bounding box center [1538, 19] width 28 height 15
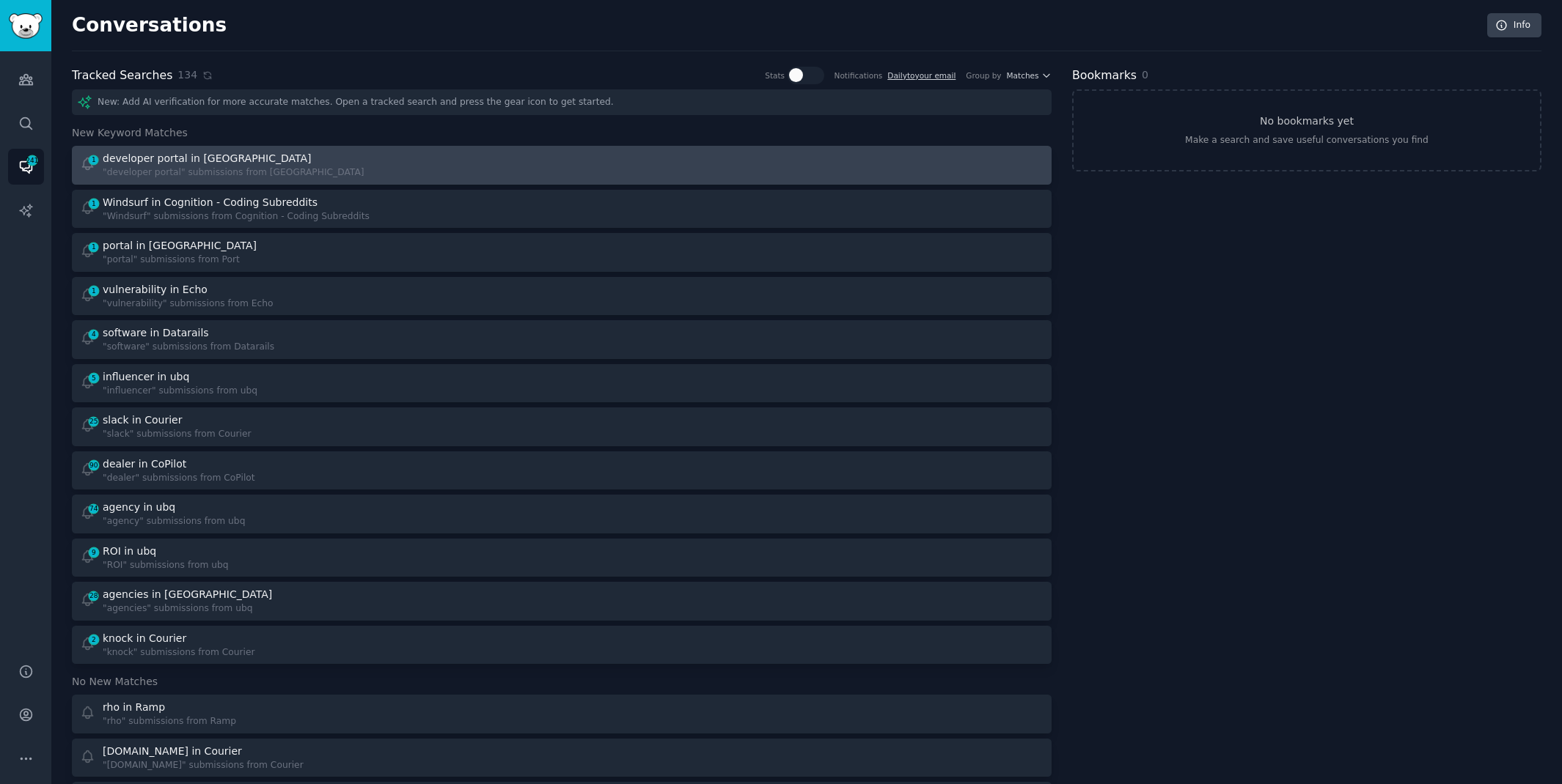
click at [464, 172] on div "1 developer portal in Port "developer portal" submissions from Port" at bounding box center [316, 166] width 472 height 29
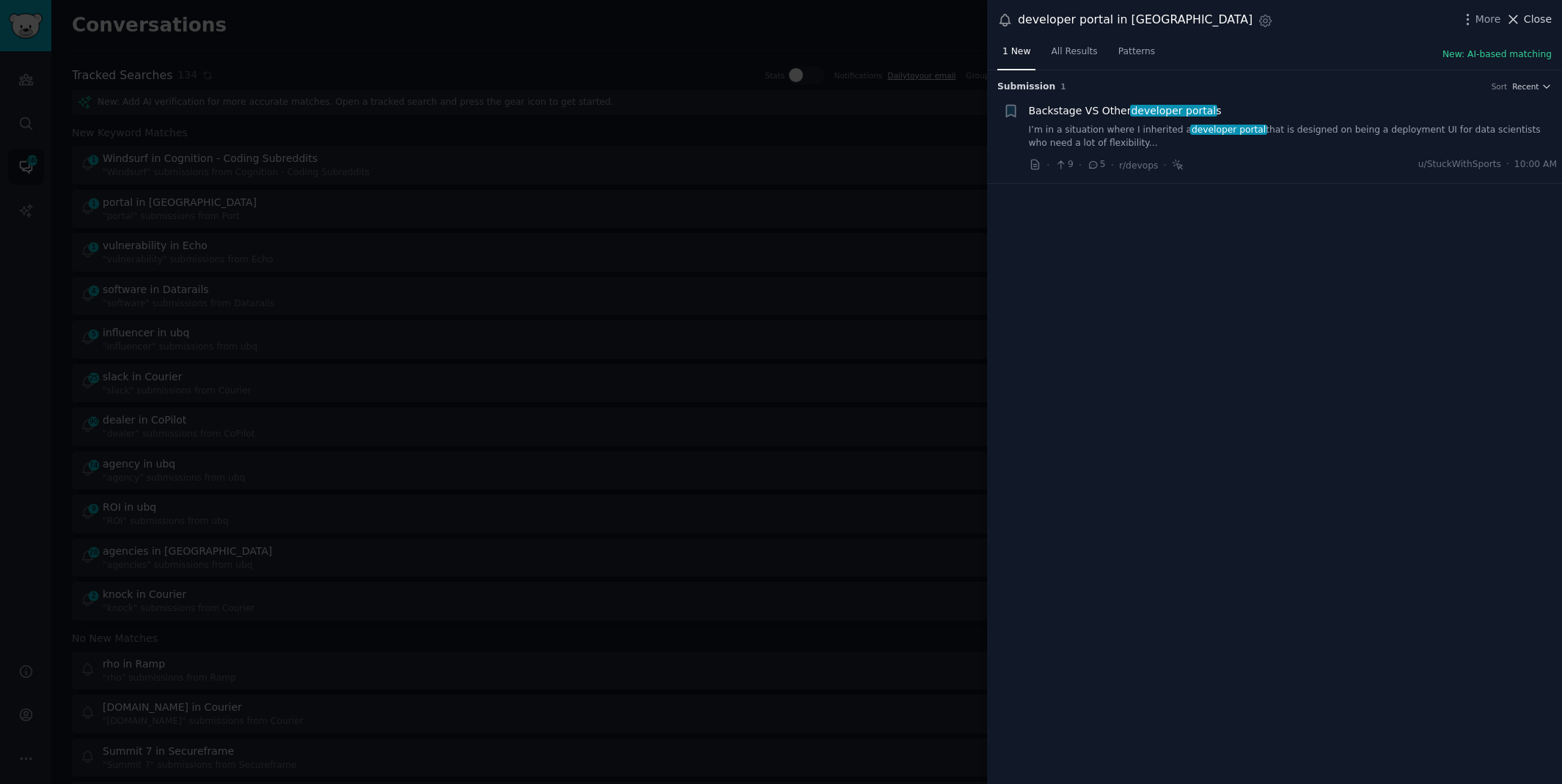
click at [1545, 22] on span "Close" at bounding box center [1538, 19] width 28 height 15
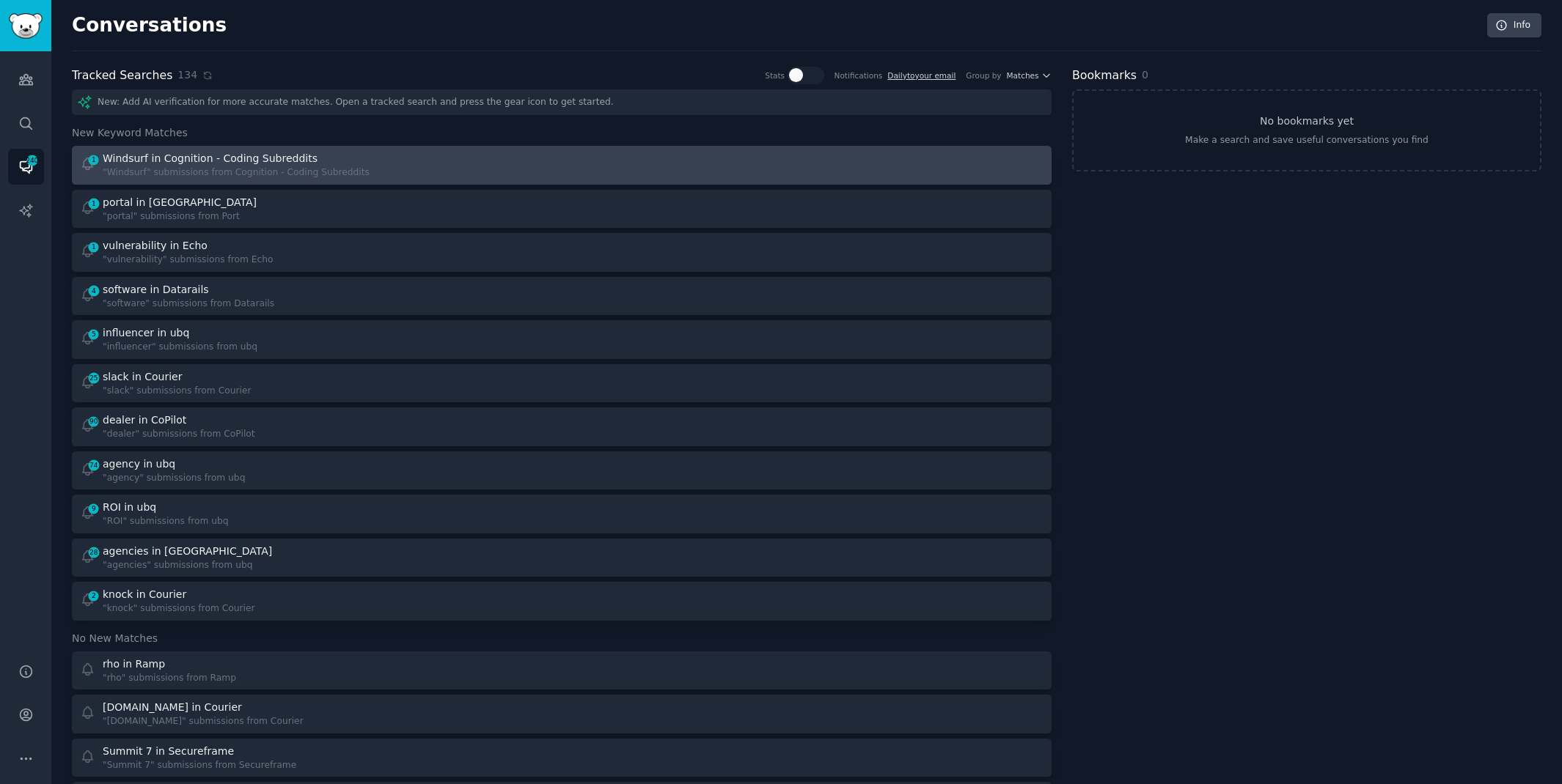
click at [597, 151] on div at bounding box center [808, 166] width 472 height 29
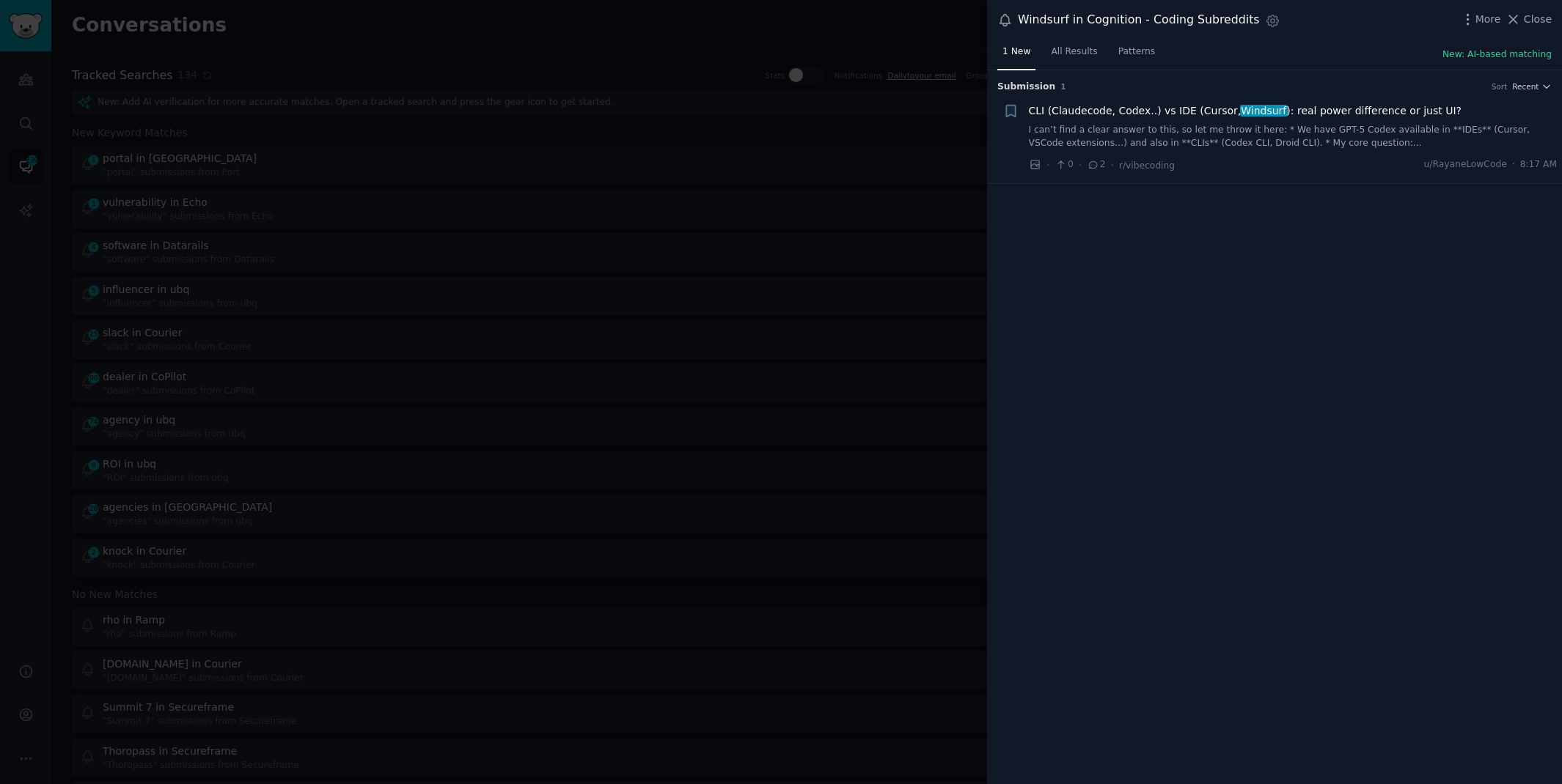
click at [1245, 137] on link "I can’t find a clear answer to this, so let me throw it here: * We have GPT-5 C…" at bounding box center [1293, 137] width 529 height 26
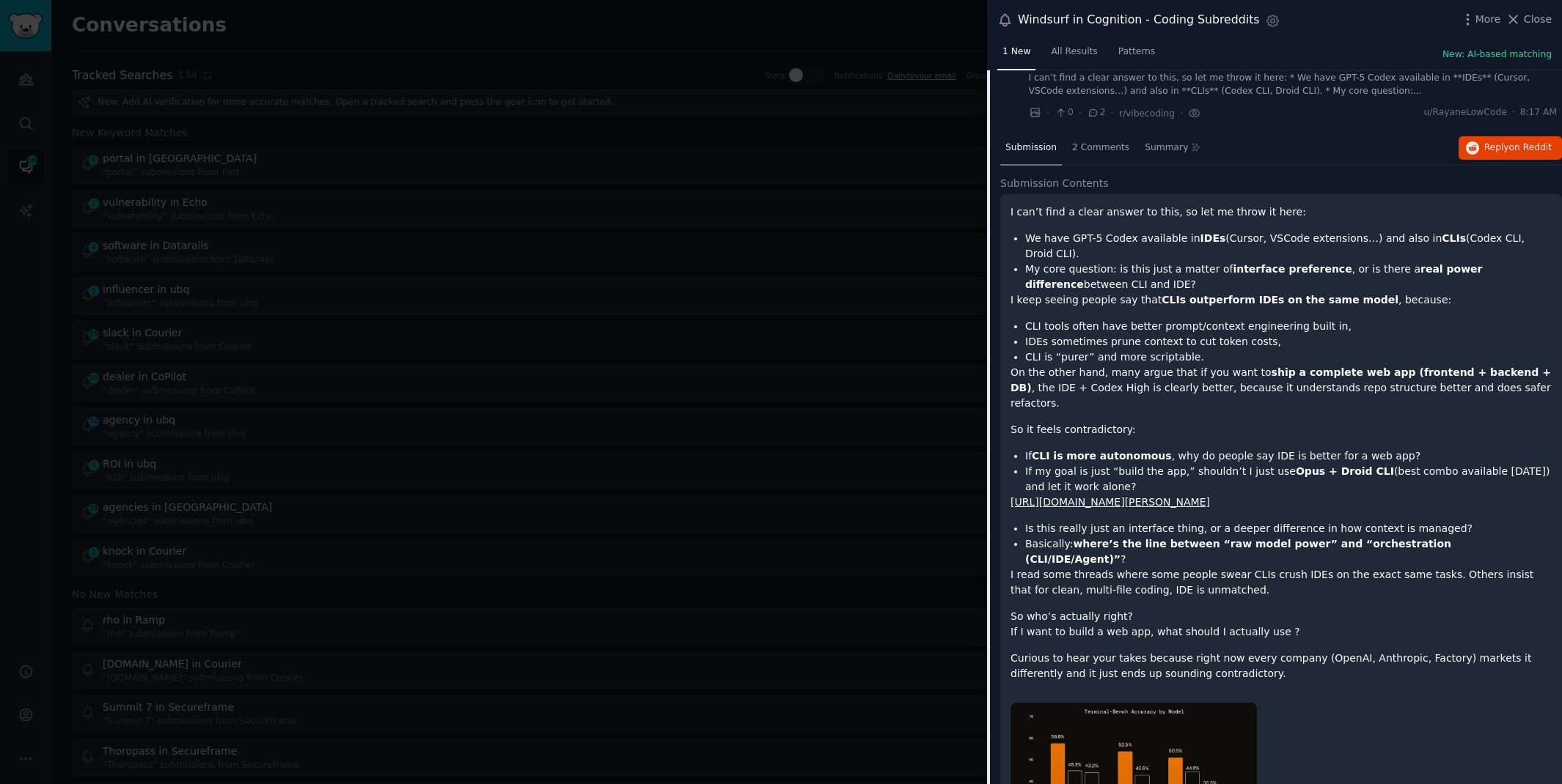
scroll to position [54, 0]
click at [1497, 141] on span "Reply on Reddit" at bounding box center [1519, 146] width 67 height 13
